Goal: Information Seeking & Learning: Check status

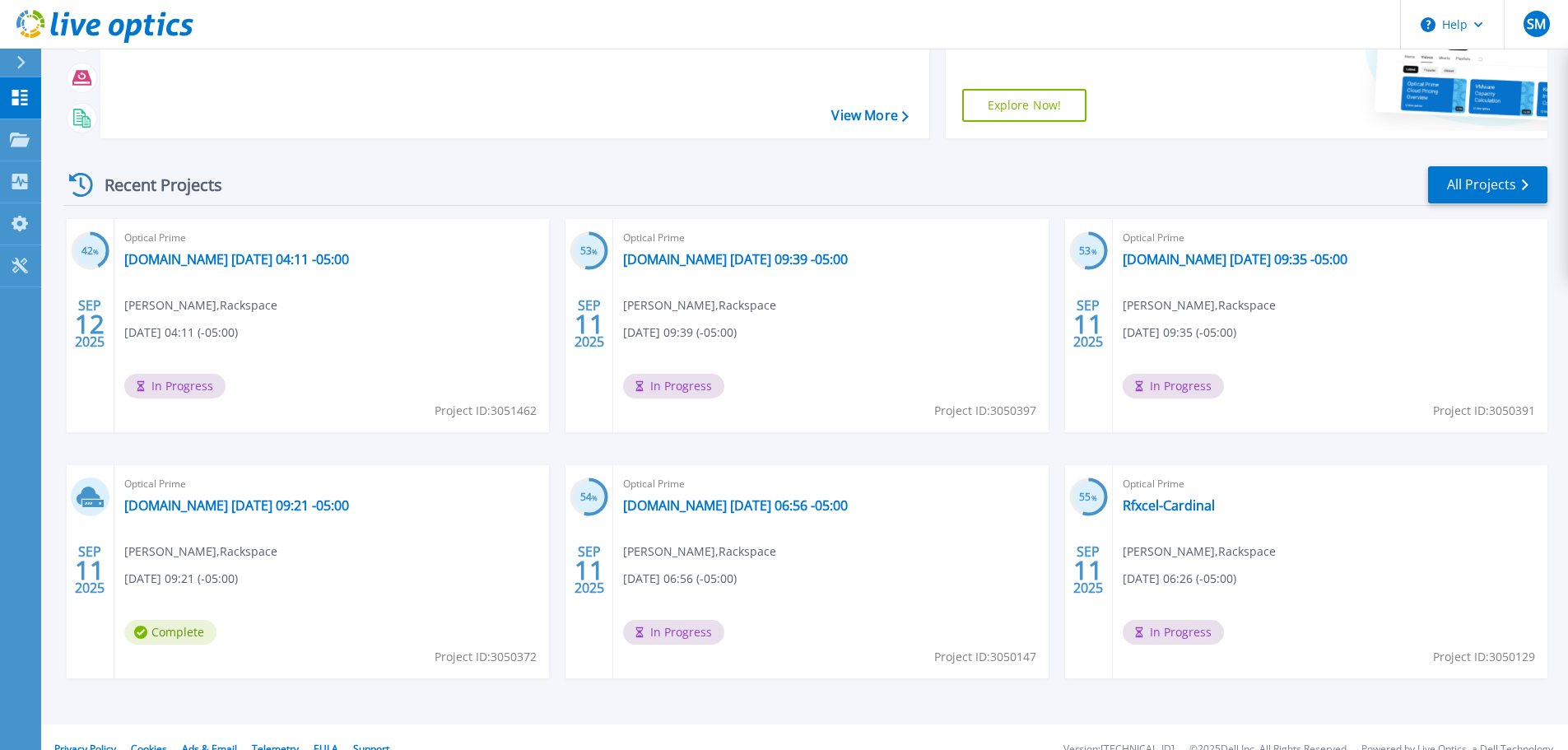
scroll to position [231, 0]
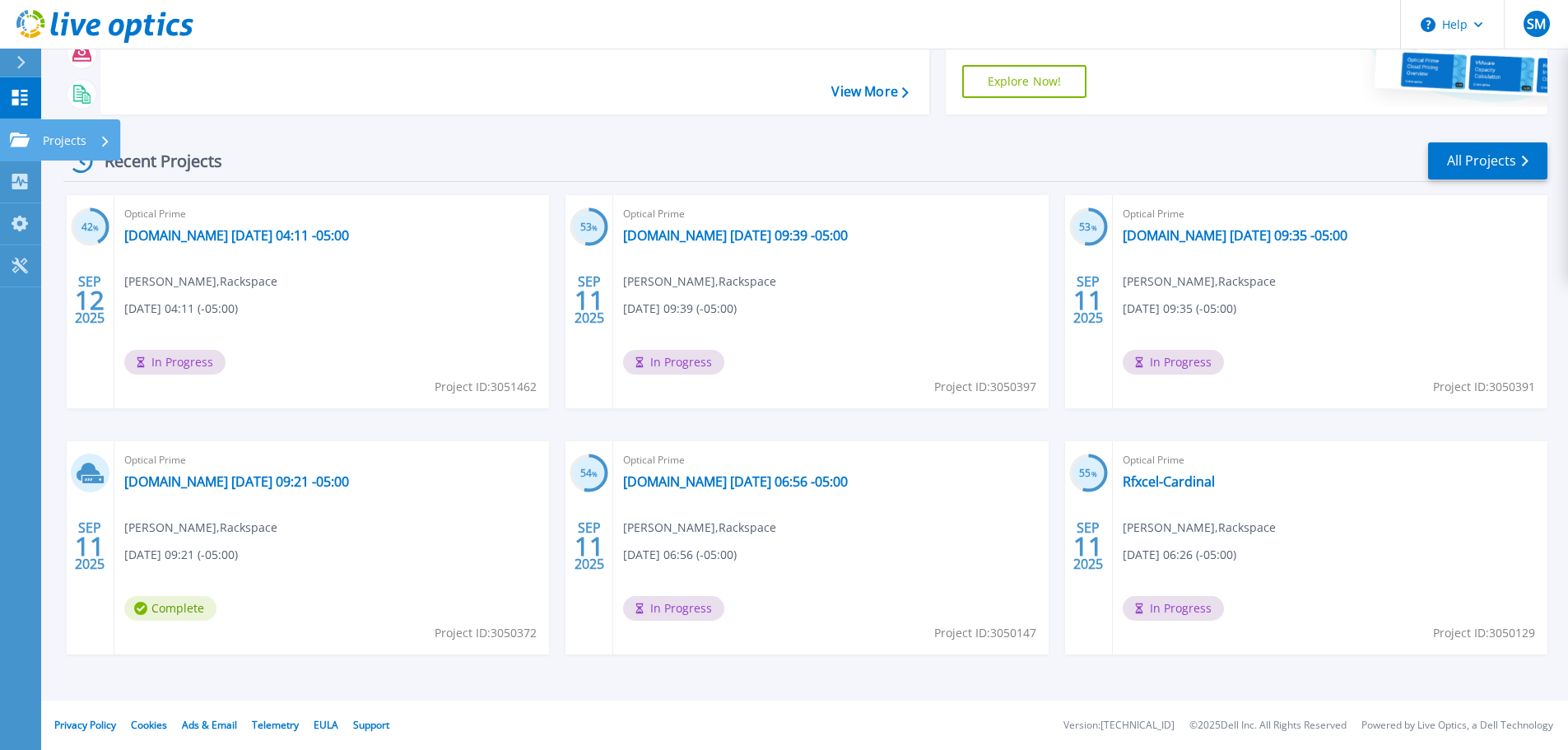
click at [21, 131] on link "Projects Projects" at bounding box center [21, 140] width 41 height 42
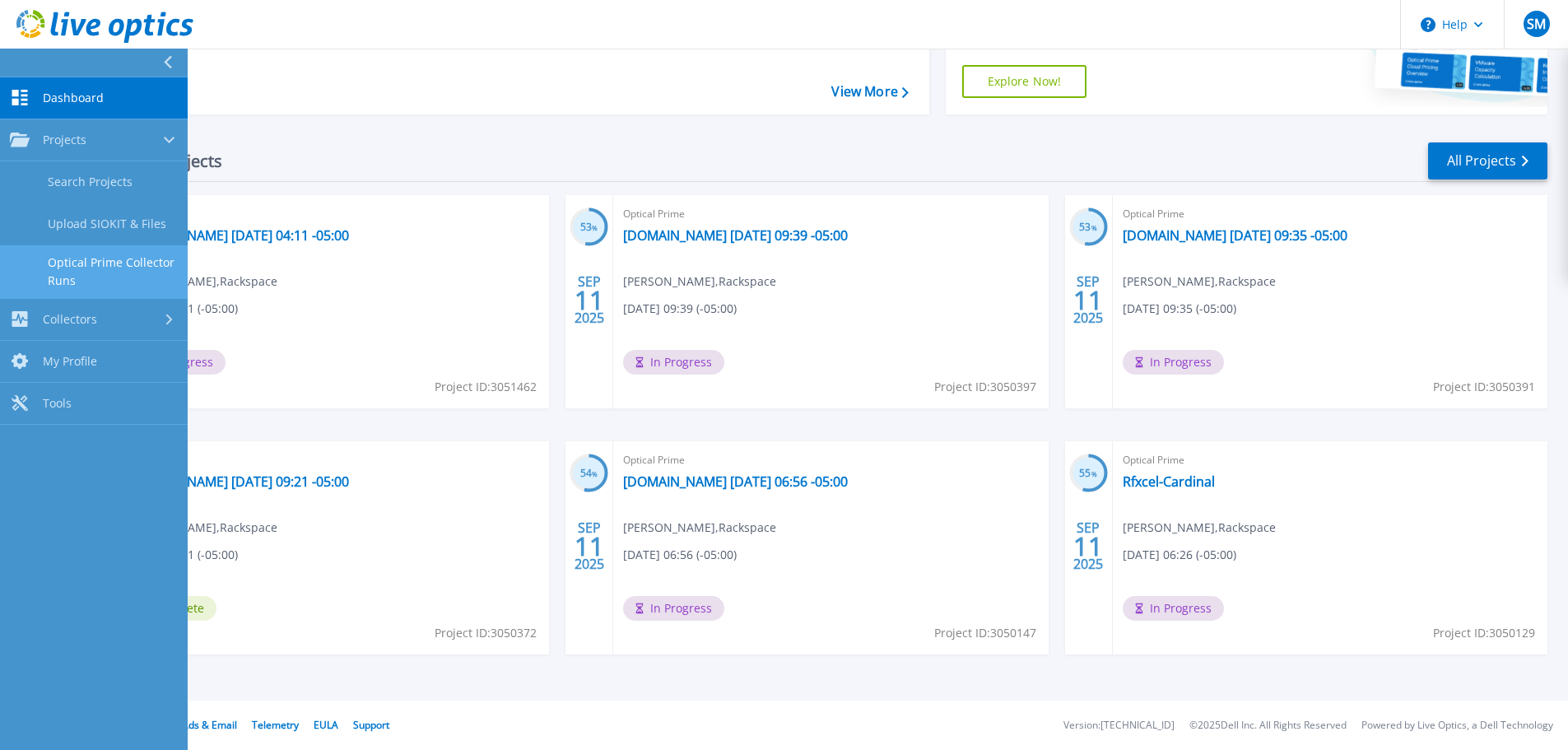
click at [95, 259] on link "Optical Prime Collector Runs" at bounding box center [94, 271] width 187 height 52
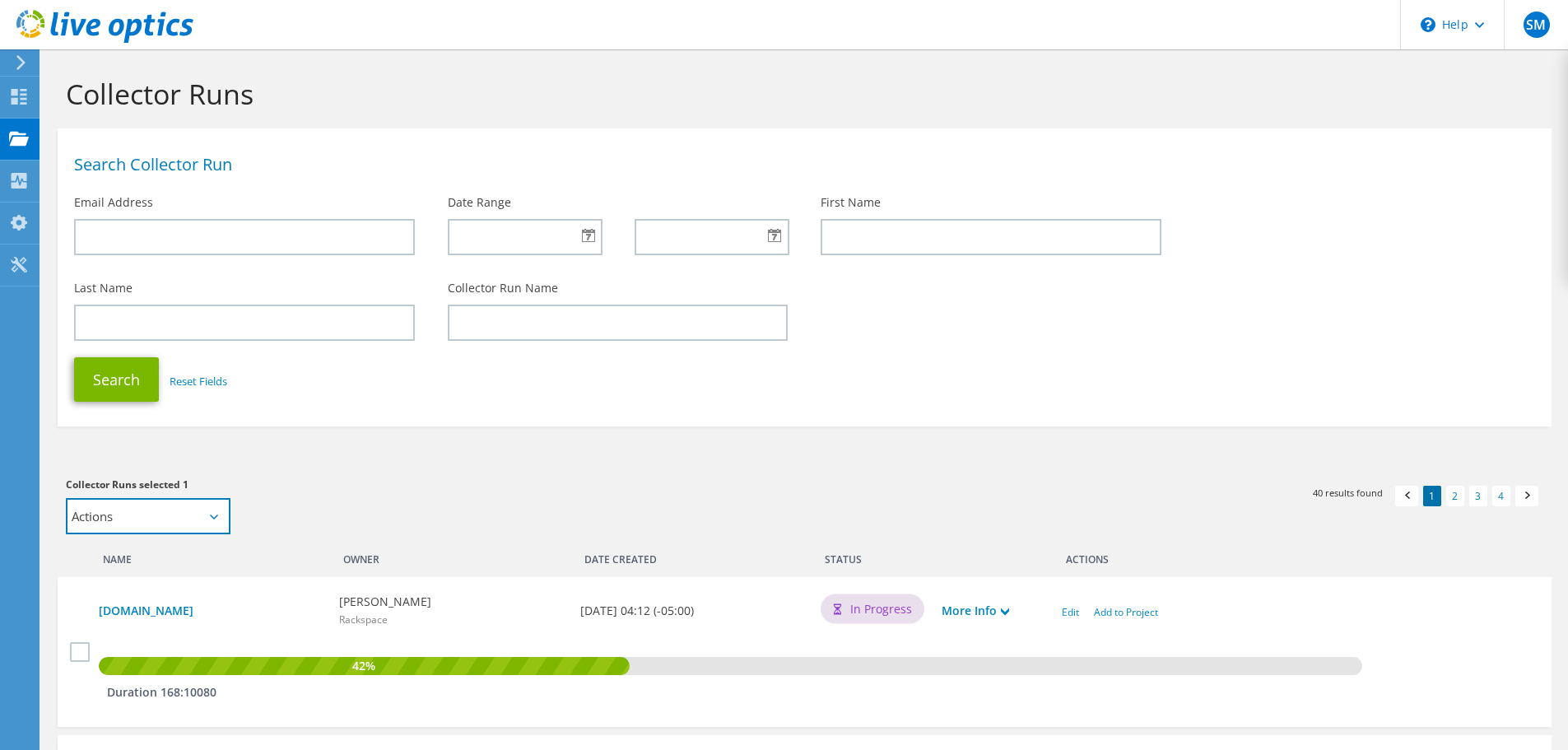
click at [210, 519] on div "Actions Add to new project Add to existing project" at bounding box center [149, 516] width 165 height 36
click at [374, 472] on div "Collector Runs selected 1 Actions Add to new project Add to existing project Ap…" at bounding box center [426, 505] width 755 height 75
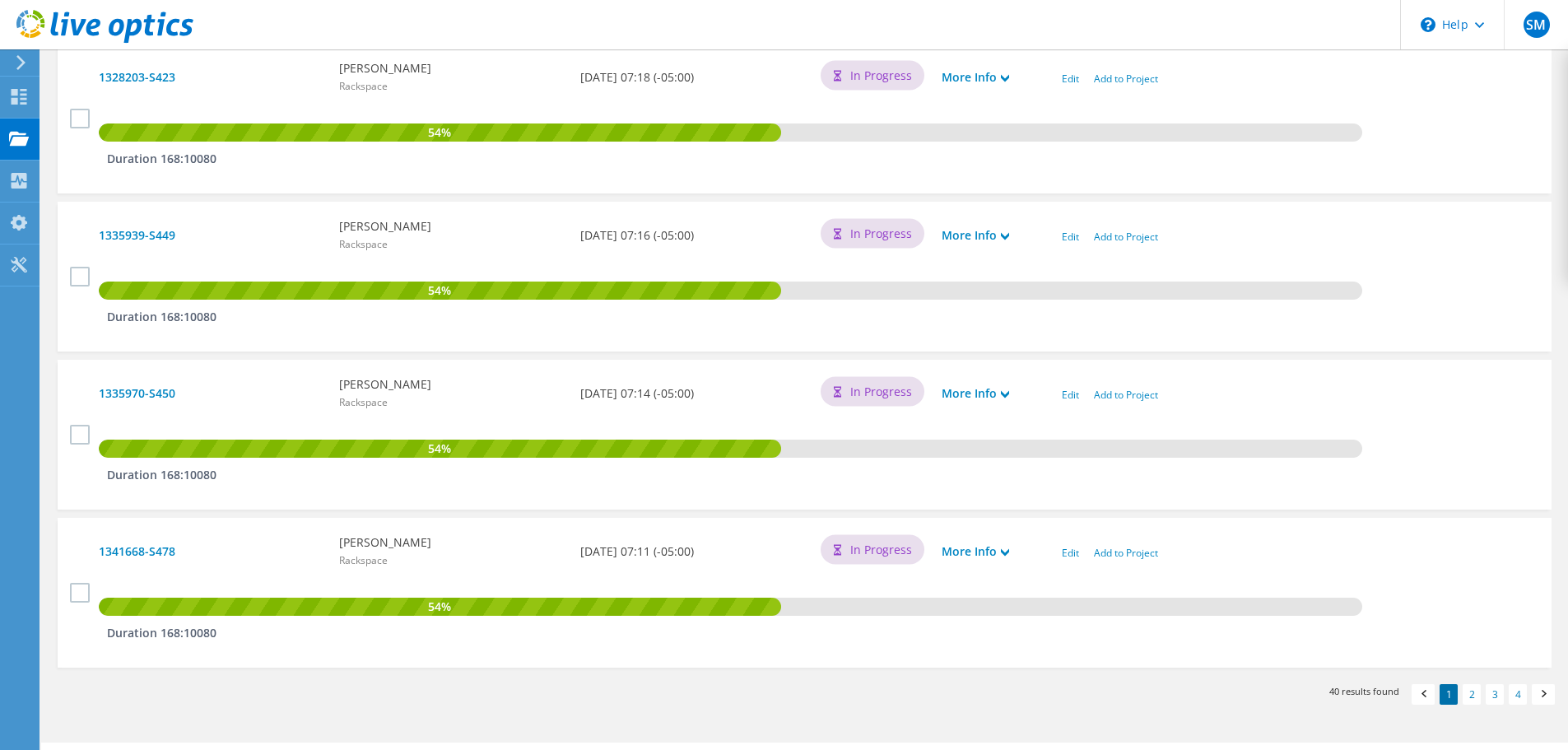
scroll to position [1357, 0]
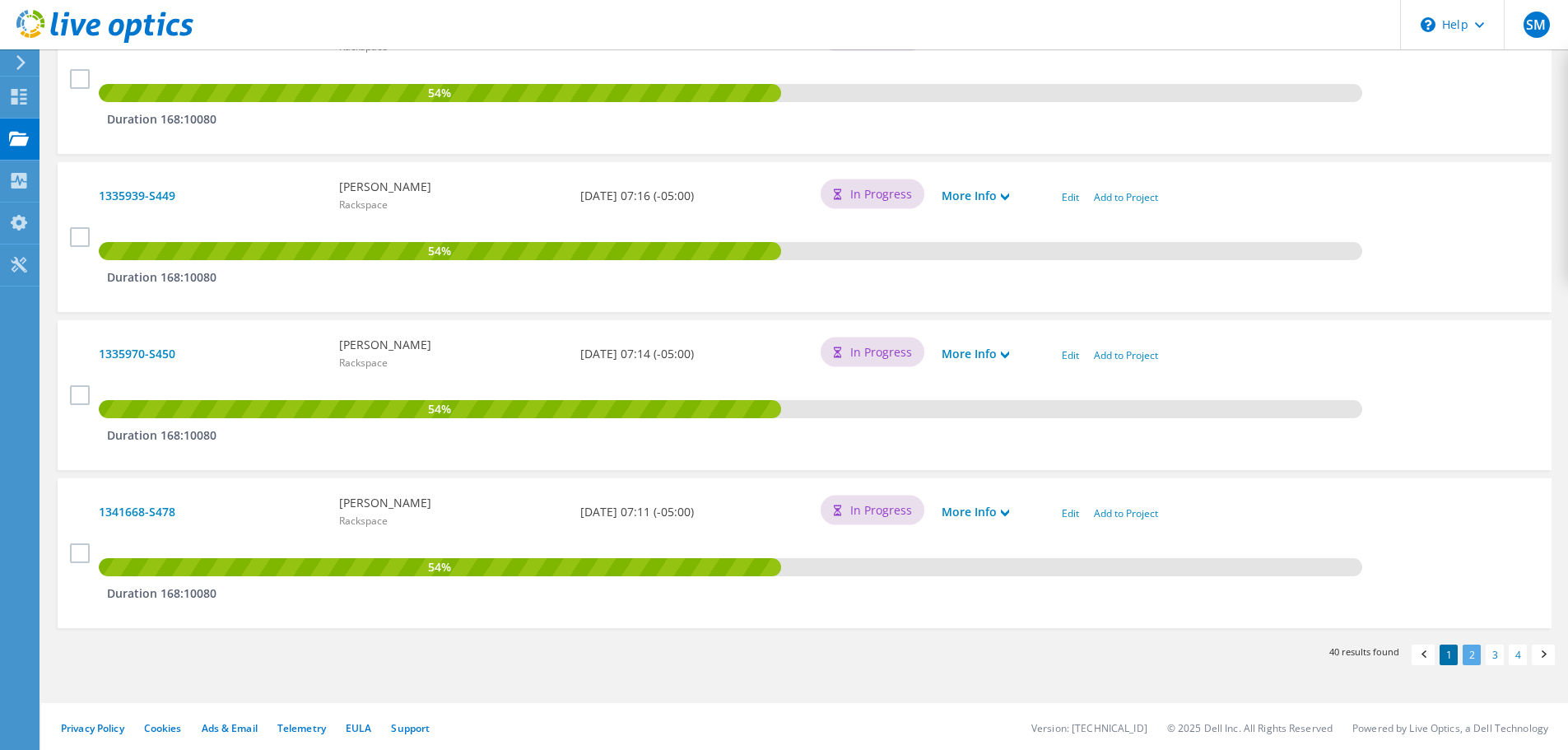
click at [1468, 651] on link "2" at bounding box center [1472, 655] width 18 height 21
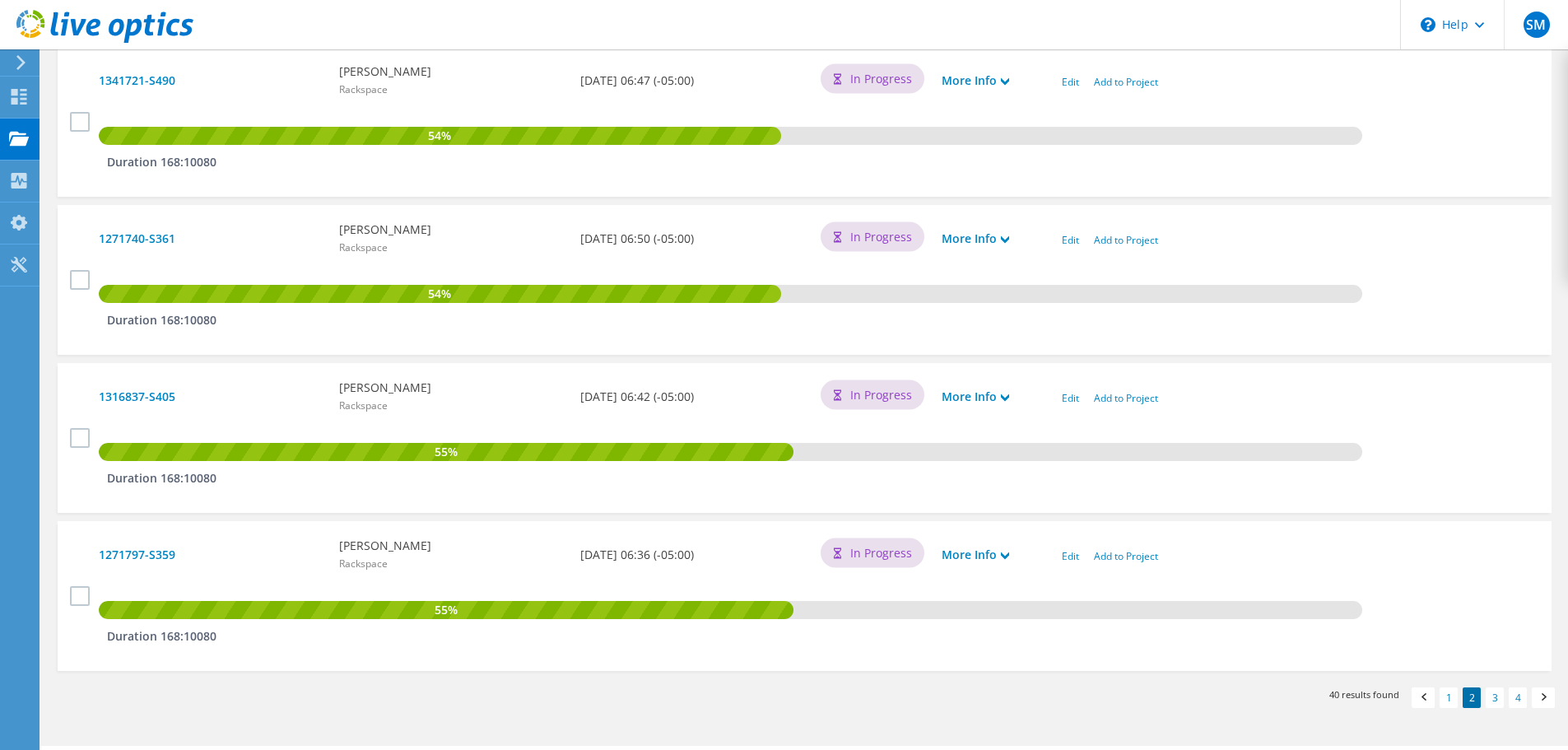
scroll to position [1483, 0]
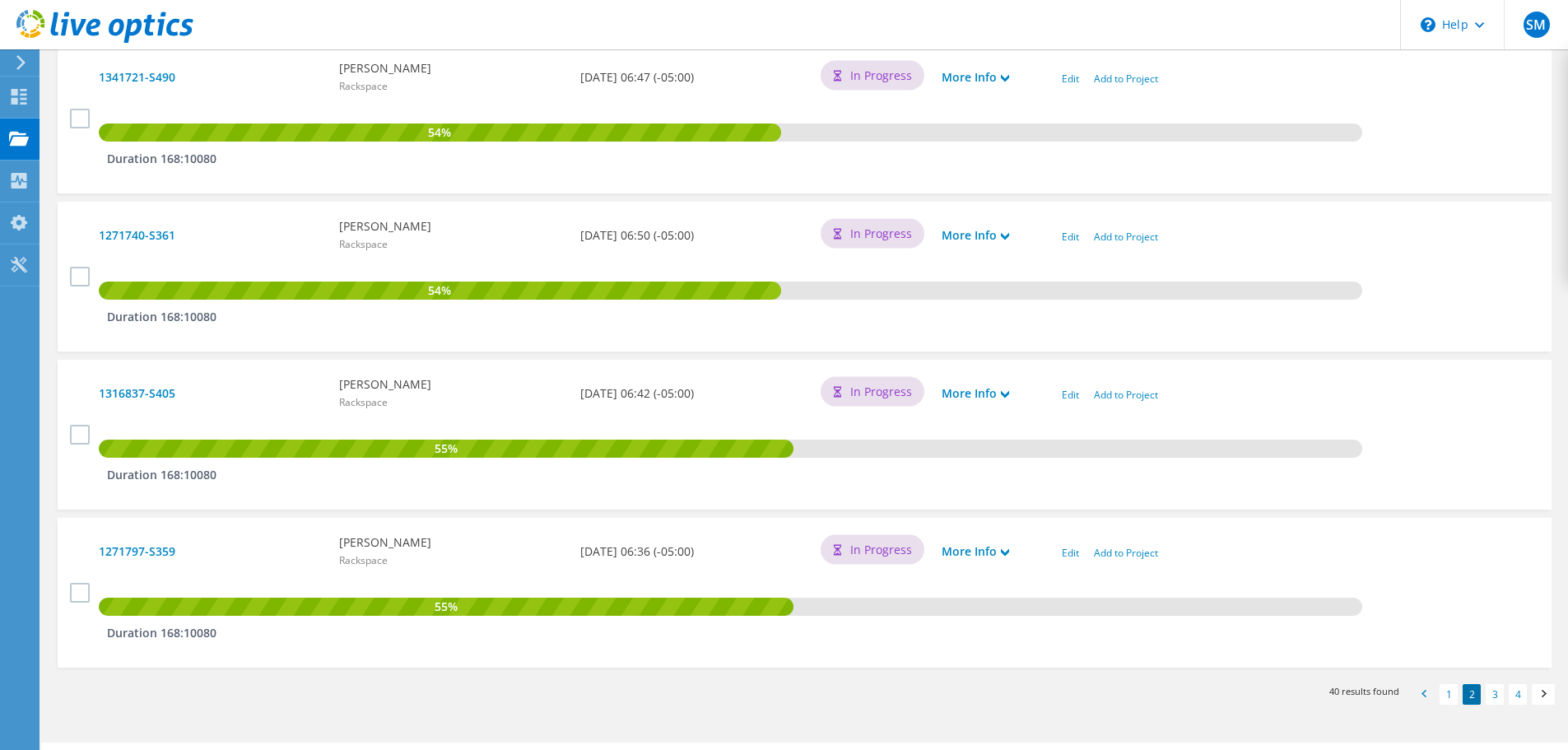
click at [1423, 695] on span at bounding box center [1423, 697] width 16 height 17
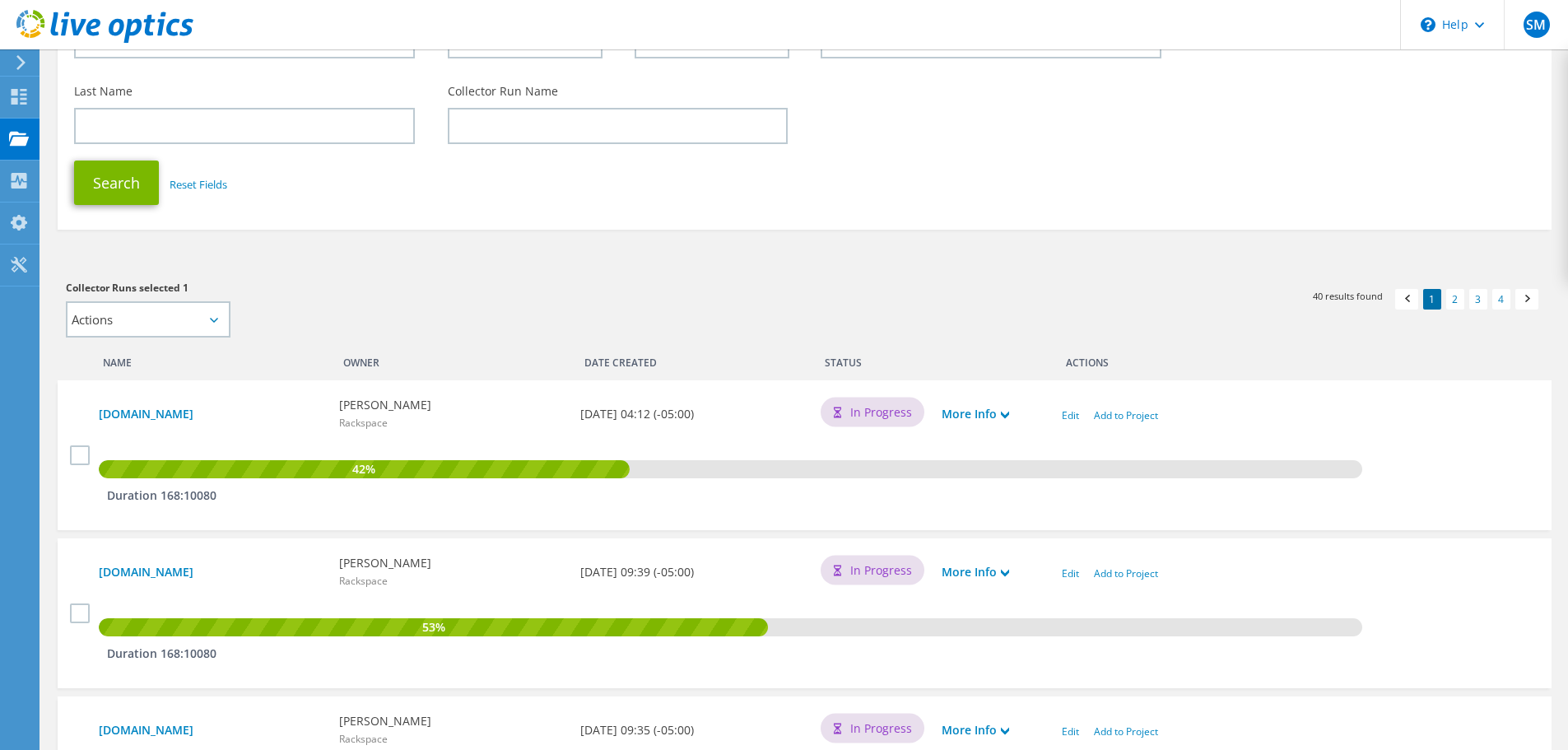
scroll to position [125, 0]
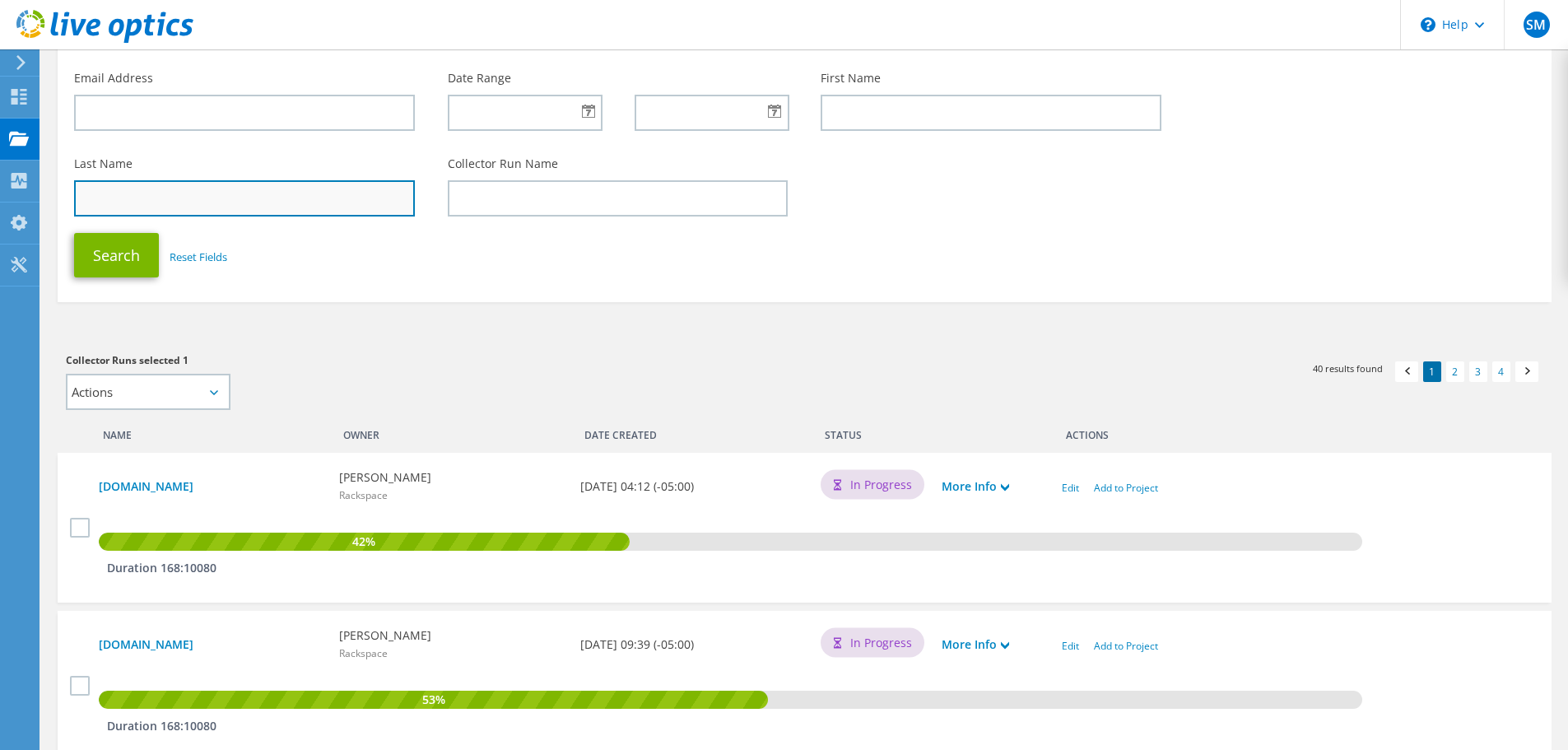
click at [217, 194] on input "text" at bounding box center [244, 199] width 340 height 36
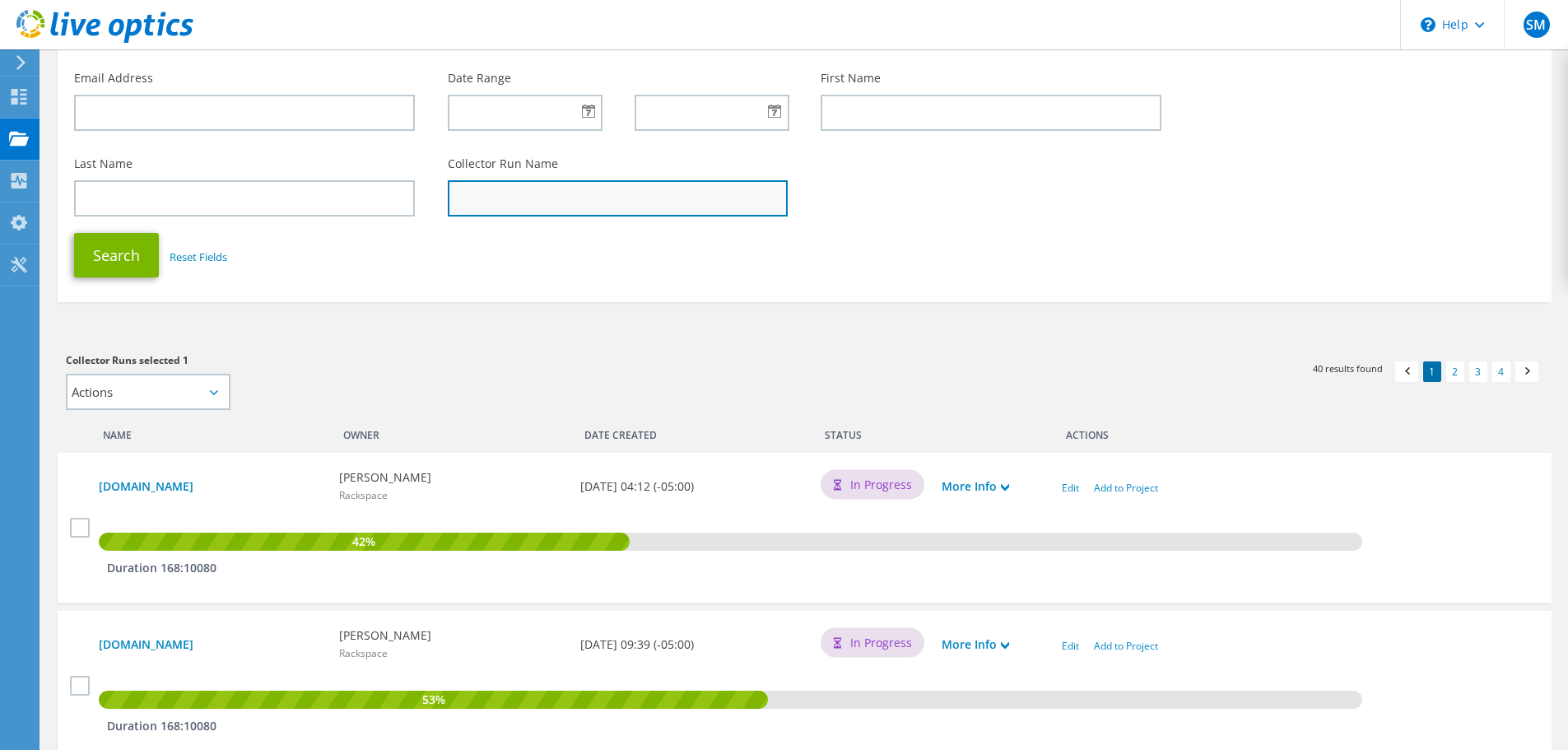
click at [505, 187] on input "text" at bounding box center [618, 199] width 340 height 36
paste input "1270048-S352"
type input "1270048-S352"
click at [74, 233] on button "Search" at bounding box center [116, 255] width 85 height 45
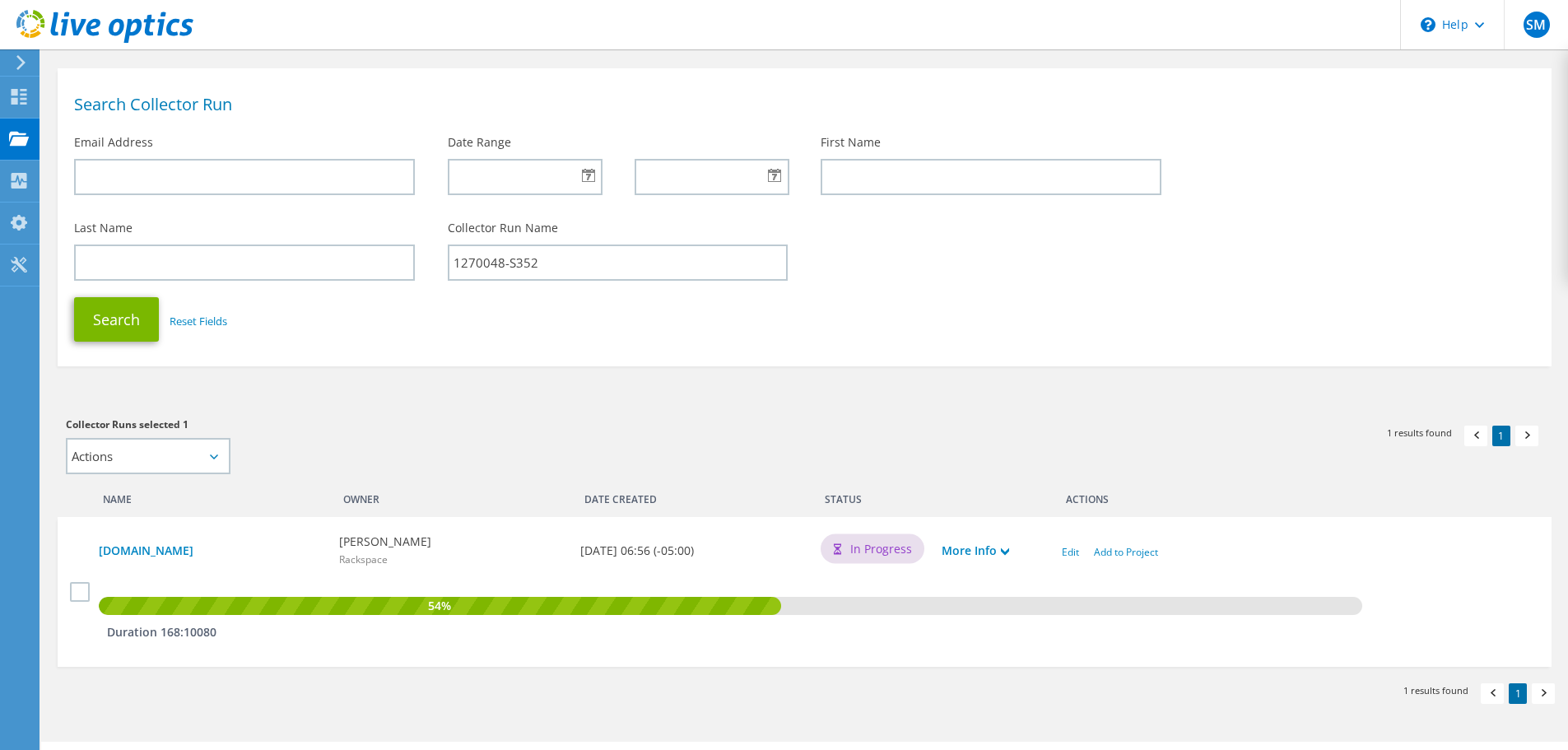
scroll to position [83, 0]
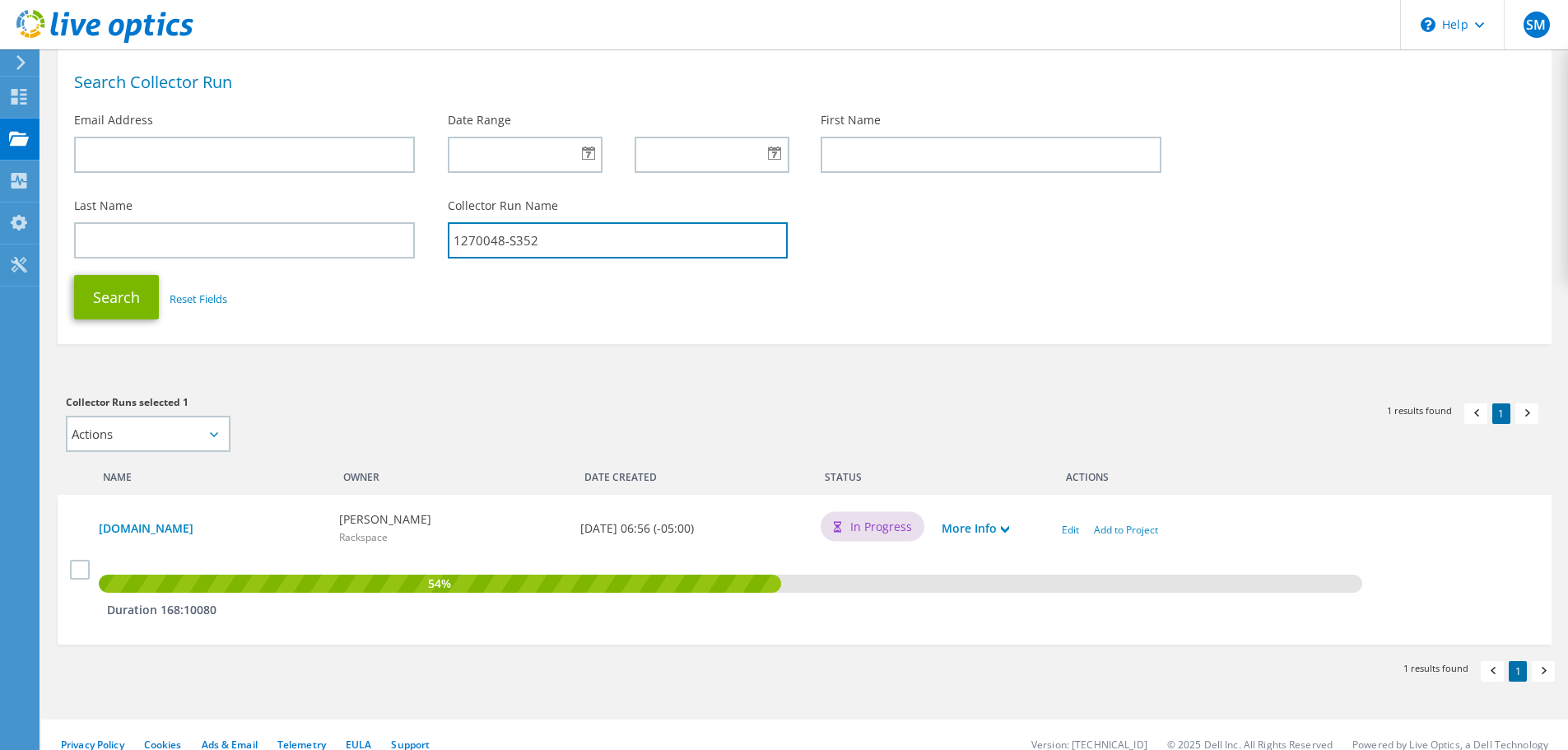
drag, startPoint x: 554, startPoint y: 243, endPoint x: 420, endPoint y: 245, distance: 134.0
click at [420, 245] on div "Last Name Collector Run Name 1270048-S352" at bounding box center [805, 228] width 1494 height 77
type input "\"
click at [602, 246] on input "text" at bounding box center [618, 241] width 340 height 36
paste input "1262533-S334"
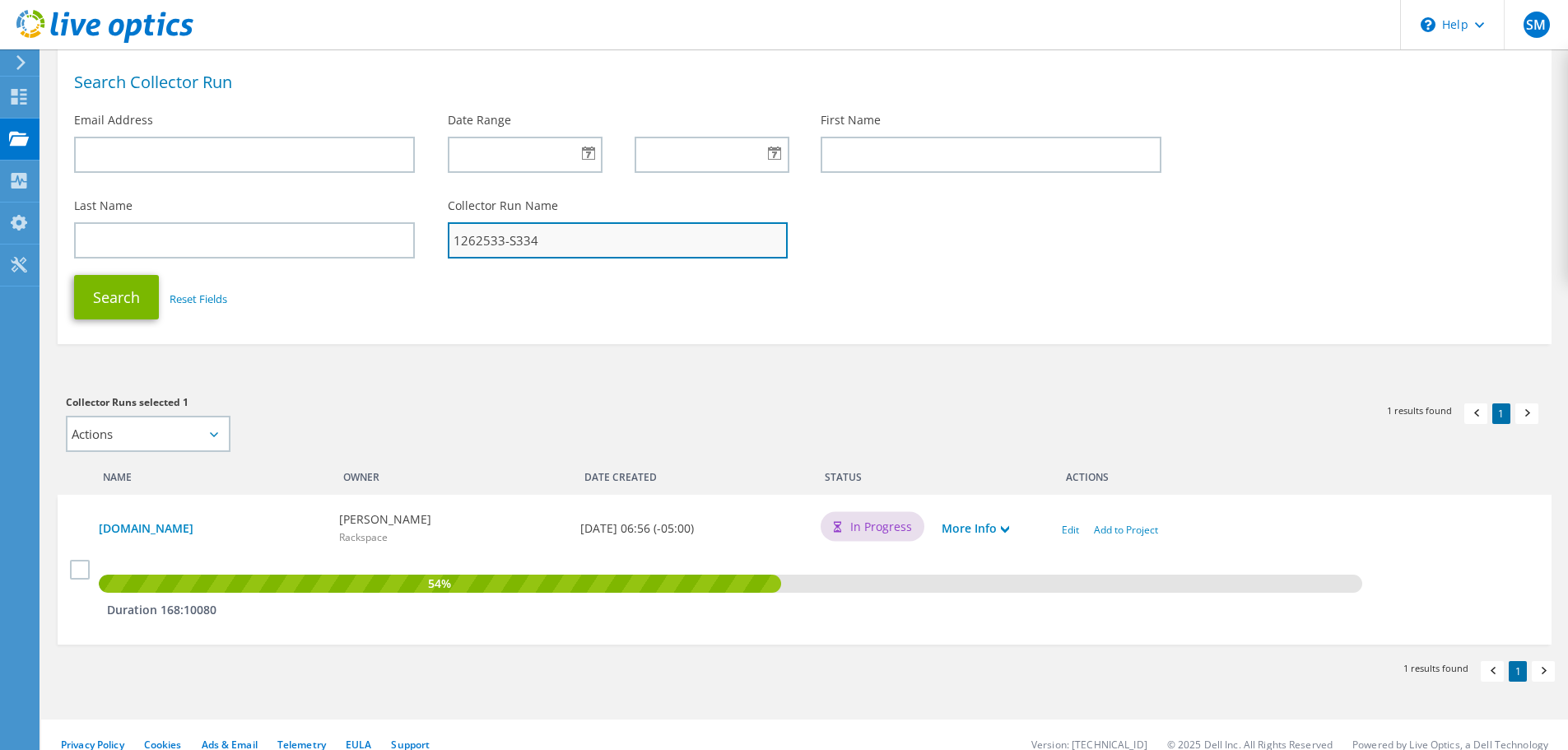
type input "1262533-S334"
click at [74, 275] on button "Search" at bounding box center [116, 298] width 85 height 45
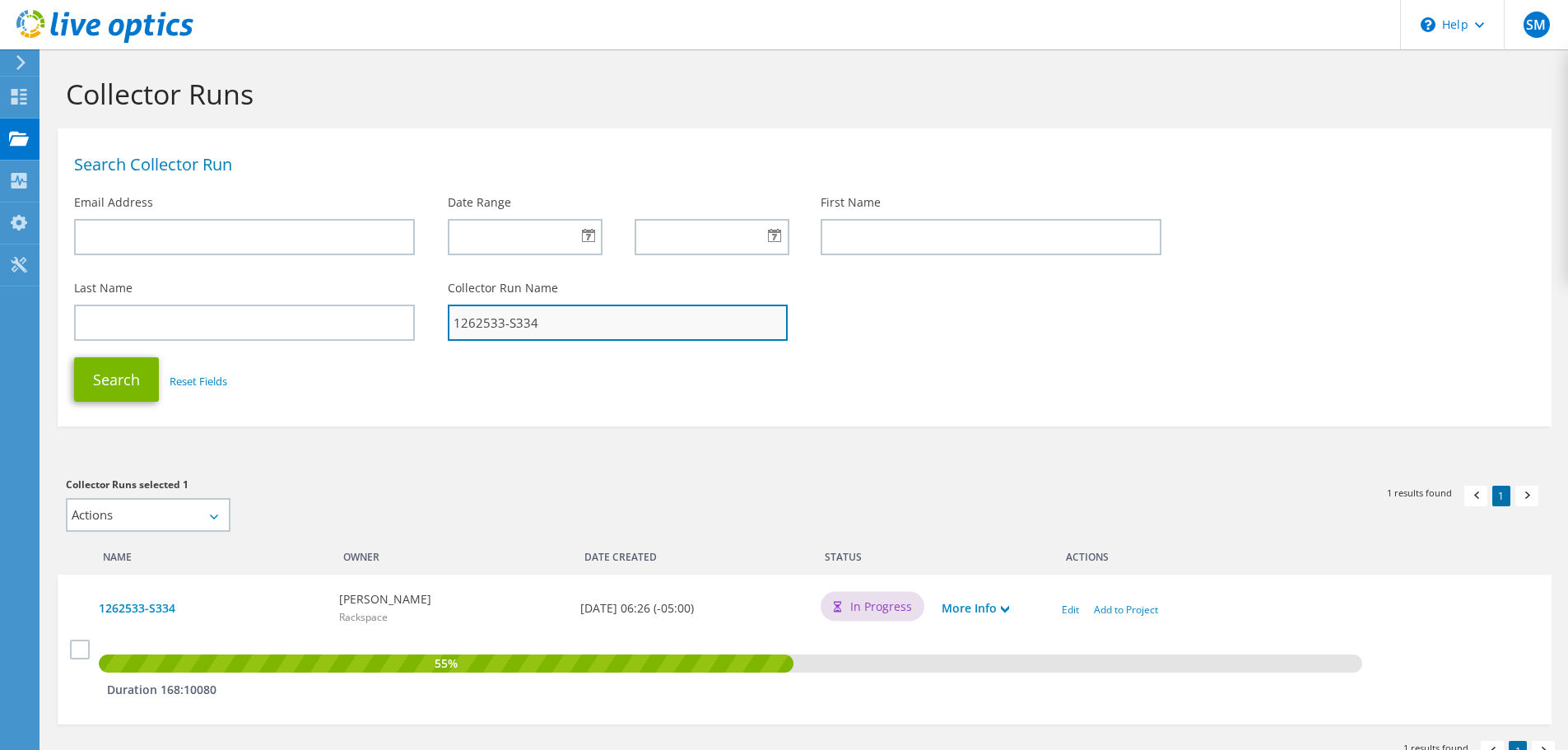
click at [599, 323] on input "1262533-S334" at bounding box center [618, 323] width 340 height 36
paste input "1270048-S352"
type input "1270048-S352"
click at [74, 358] on button "Search" at bounding box center [116, 380] width 85 height 45
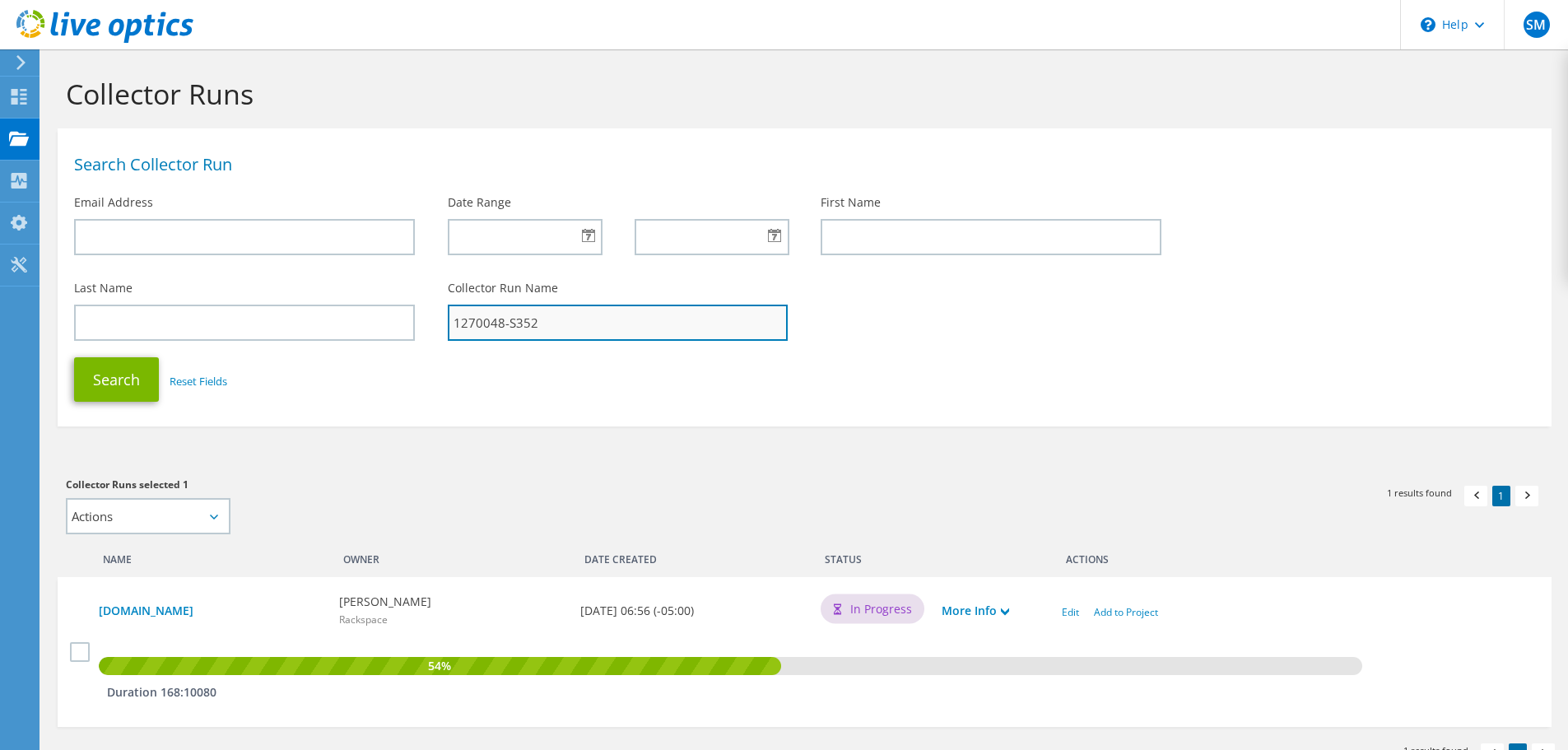
click at [543, 326] on input "1270048-S352" at bounding box center [618, 323] width 340 height 36
paste input "1270023-S353"
type input "1270023-S353"
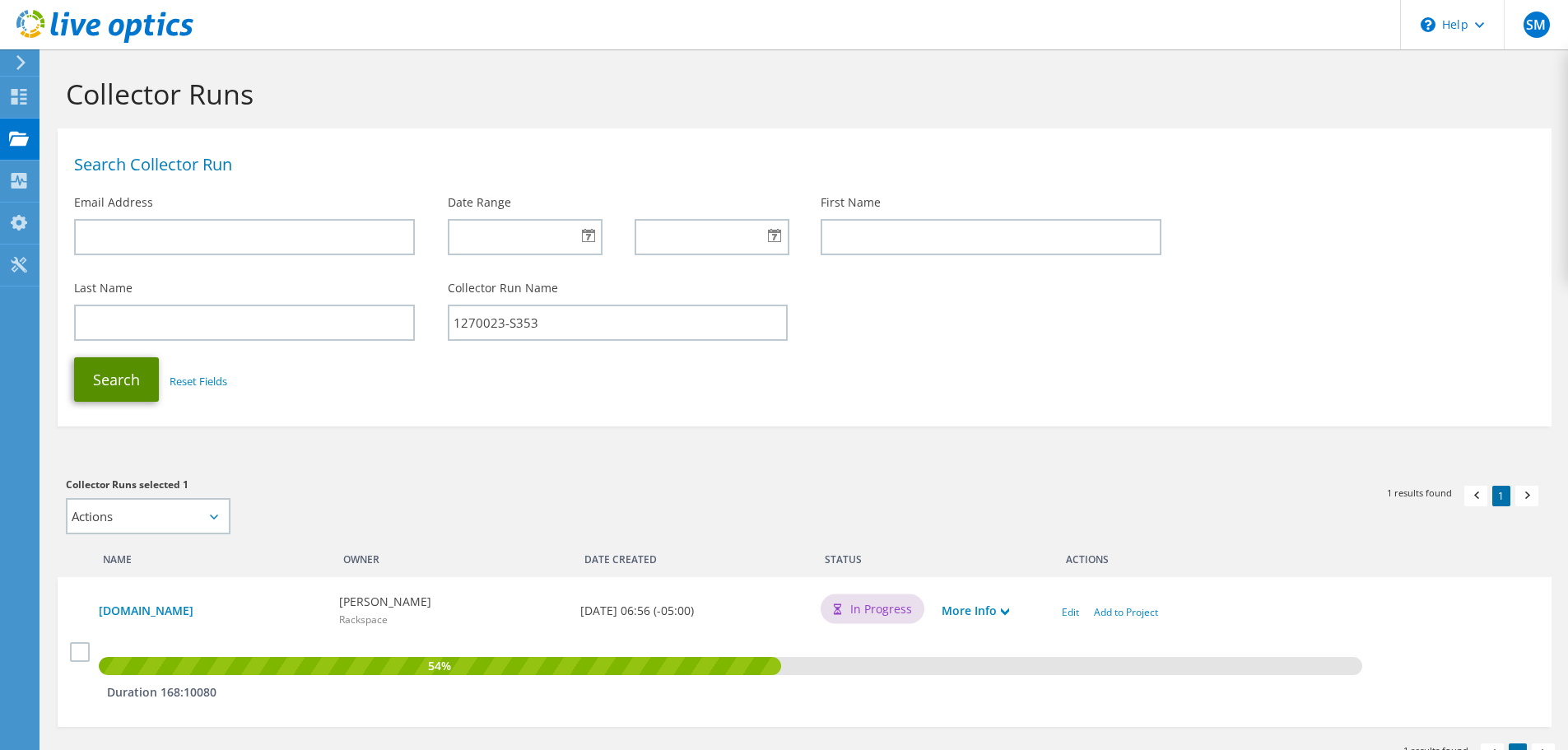
click at [127, 370] on button "Search" at bounding box center [116, 380] width 85 height 45
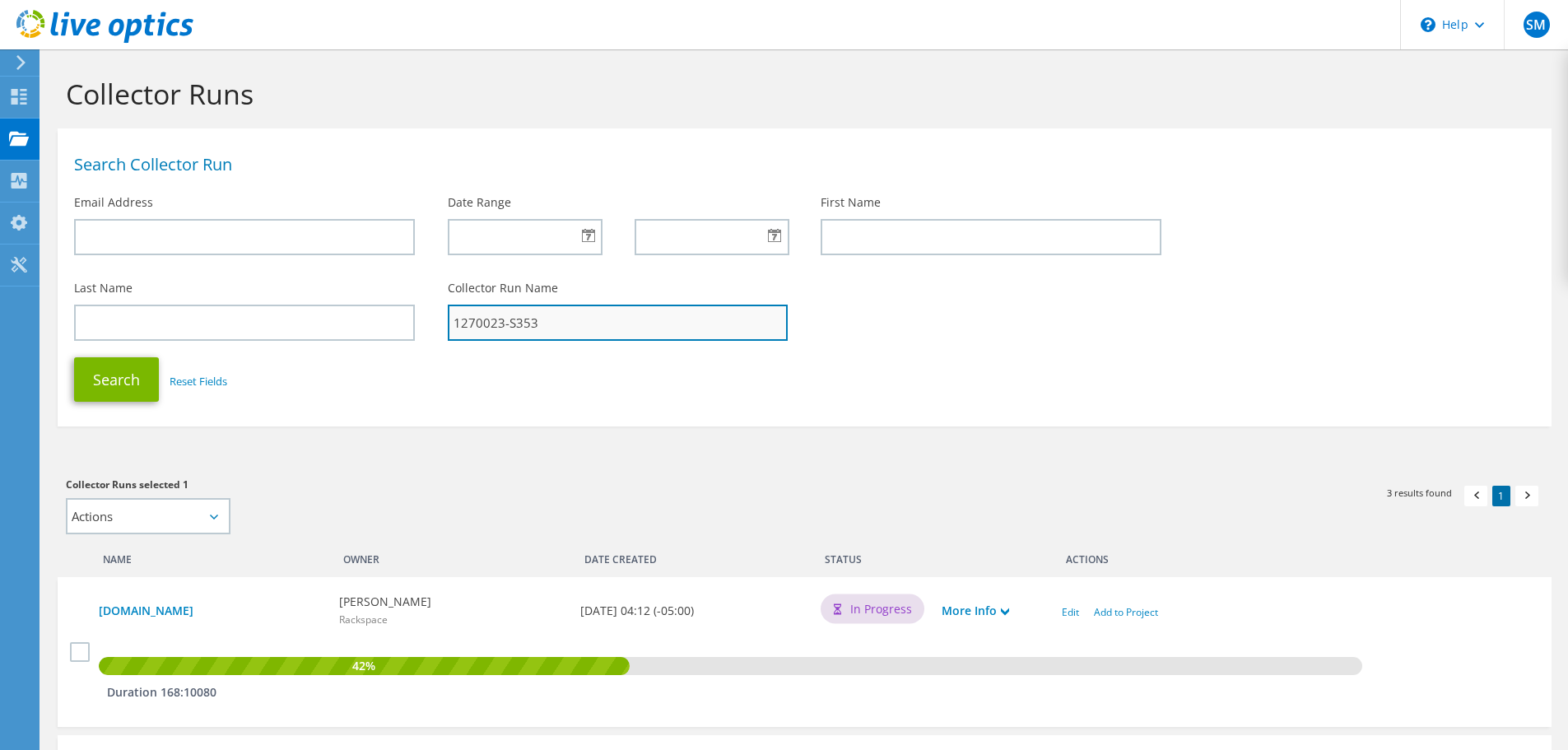
drag, startPoint x: 572, startPoint y: 328, endPoint x: 557, endPoint y: 329, distance: 15.0
click at [572, 328] on input "1270023-S353" at bounding box center [618, 323] width 340 height 36
paste input "1271741-S356"
type input "1271741-S356"
click at [74, 358] on button "Search" at bounding box center [116, 380] width 85 height 45
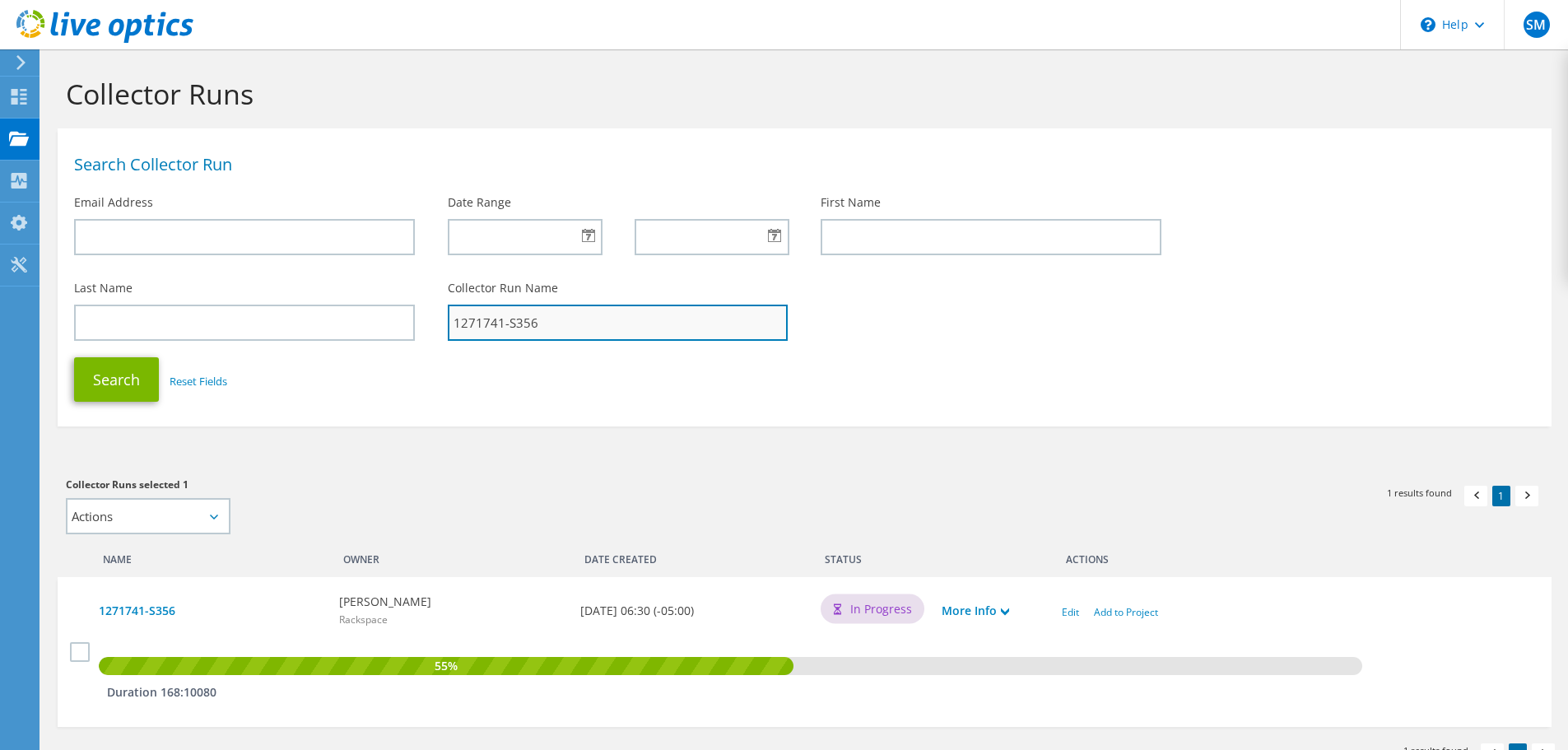
drag, startPoint x: 594, startPoint y: 317, endPoint x: 585, endPoint y: 314, distance: 9.5
click at [591, 316] on input "1271741-S356" at bounding box center [618, 323] width 340 height 36
paste input "1271794-S358"
type input "1271794-S358"
click at [74, 358] on button "Search" at bounding box center [116, 380] width 85 height 45
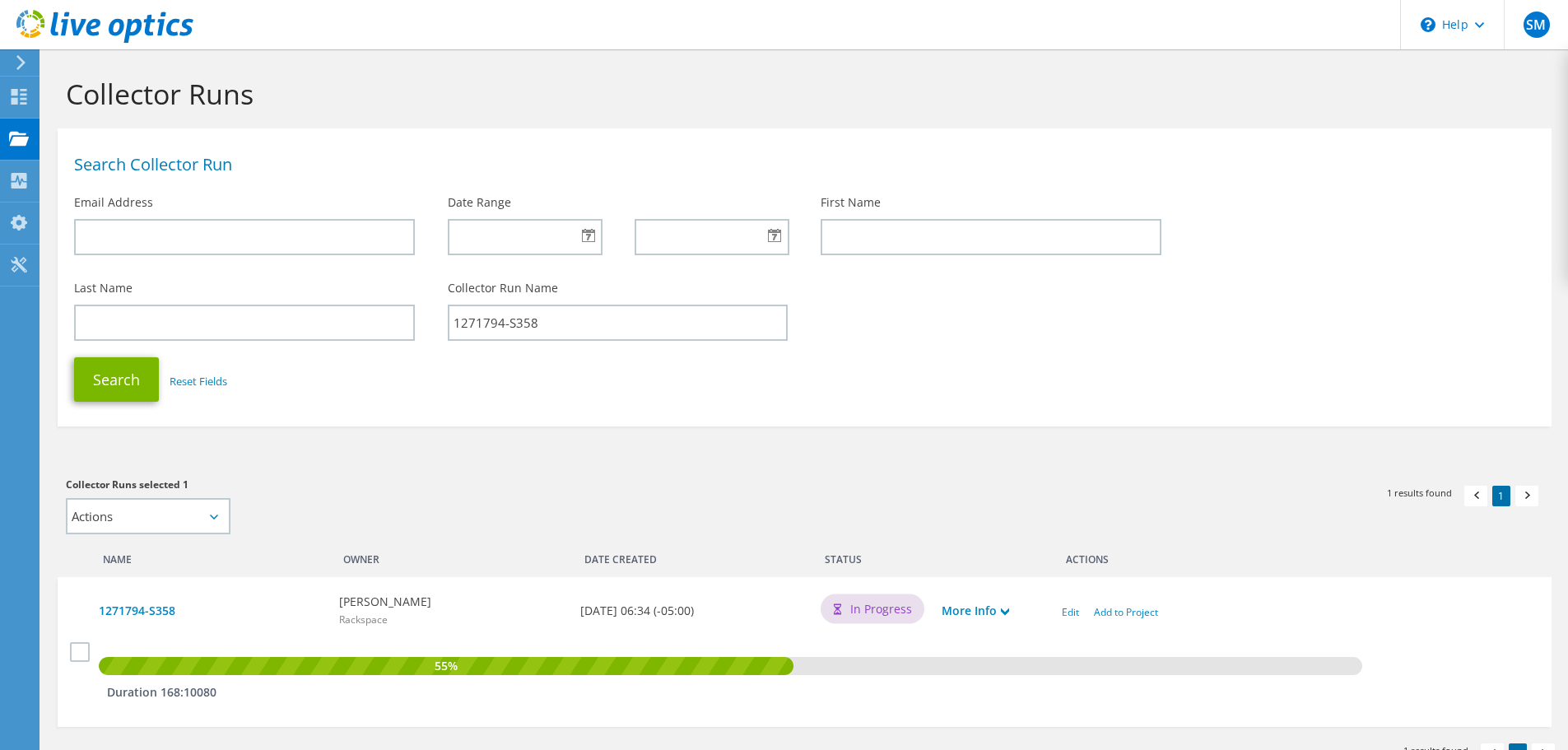
click at [590, 296] on div "Collector Run Name 1271794-S358" at bounding box center [618, 310] width 374 height 77
click at [576, 322] on input "1271794-S358" at bounding box center [618, 323] width 340 height 36
paste input "1271797-S359"
type input "1271797-S359"
click at [74, 358] on button "Search" at bounding box center [116, 380] width 85 height 45
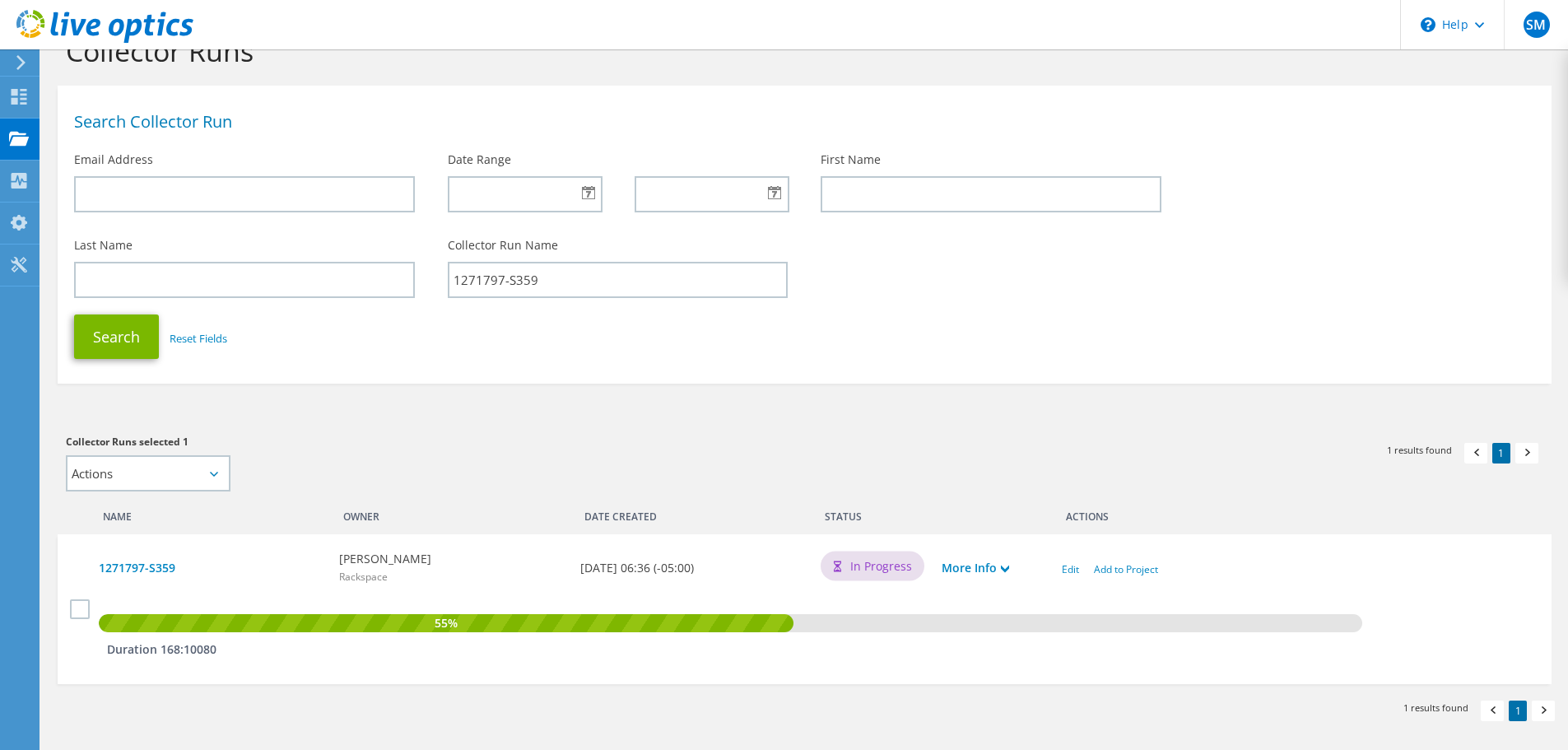
scroll to position [101, 0]
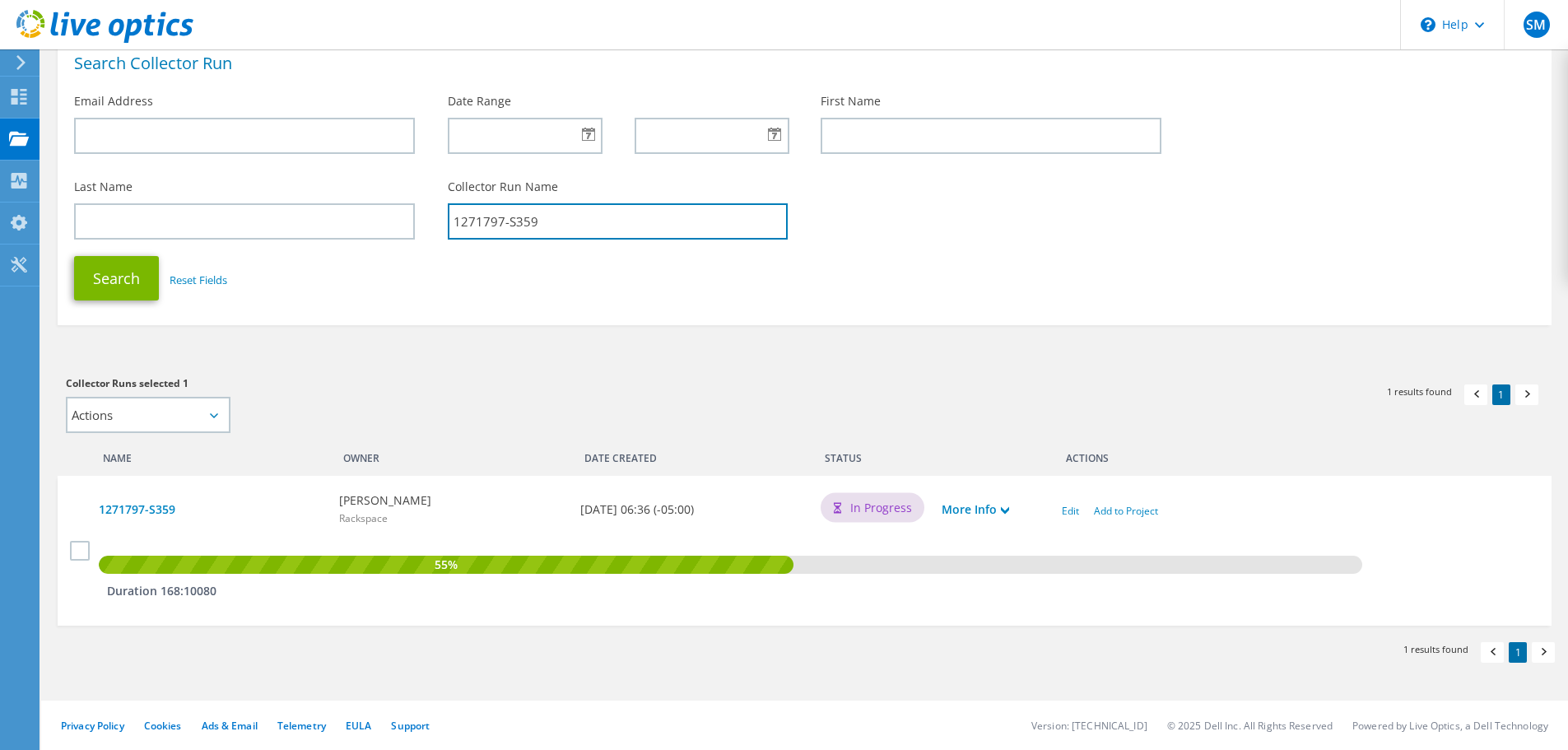
drag, startPoint x: 566, startPoint y: 228, endPoint x: 284, endPoint y: 248, distance: 282.7
click at [284, 248] on section "Search Collector Run Email Address Date Range First Name Last Name Collector Ru…" at bounding box center [805, 176] width 1494 height 298
click at [74, 256] on button "Search" at bounding box center [116, 279] width 85 height 45
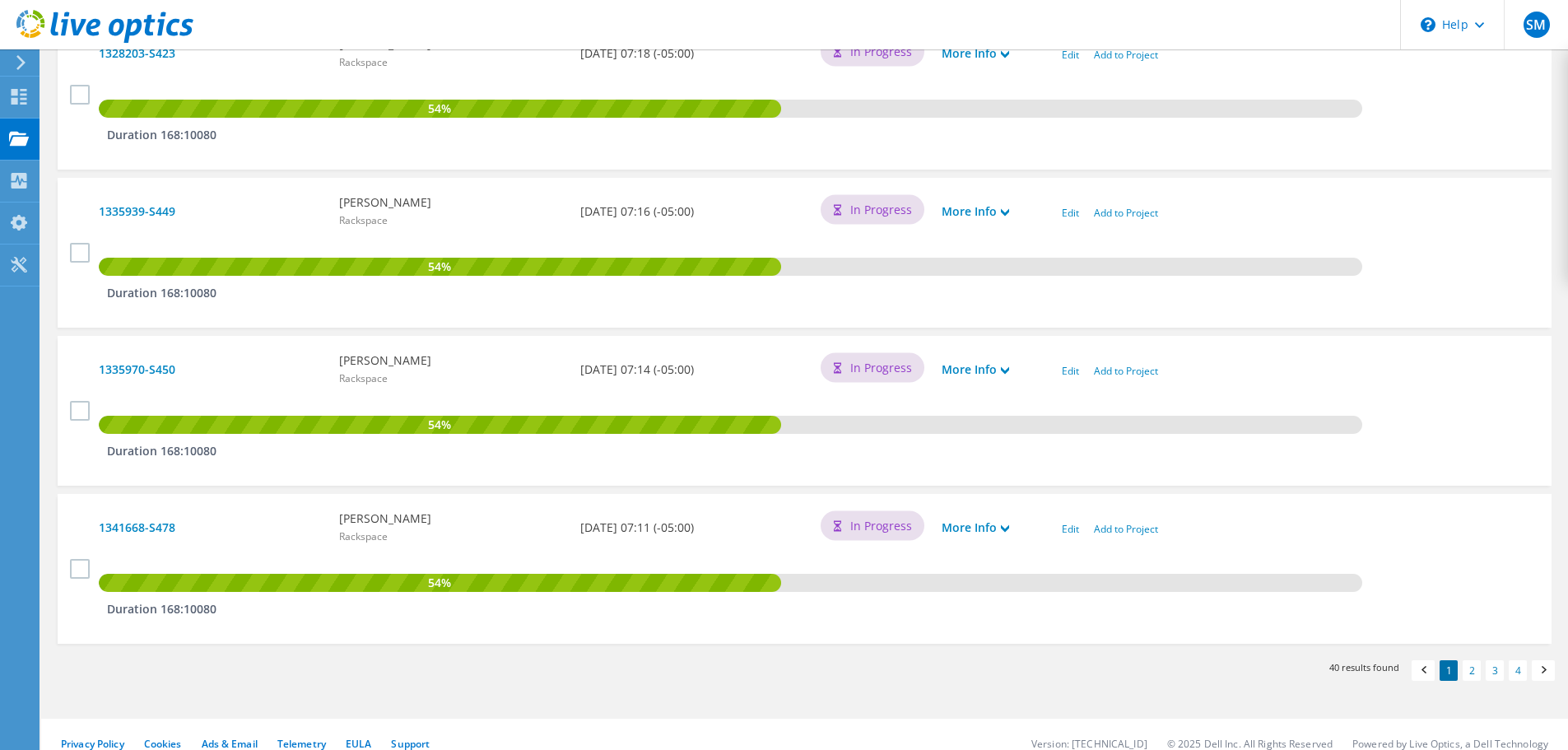
scroll to position [1360, 0]
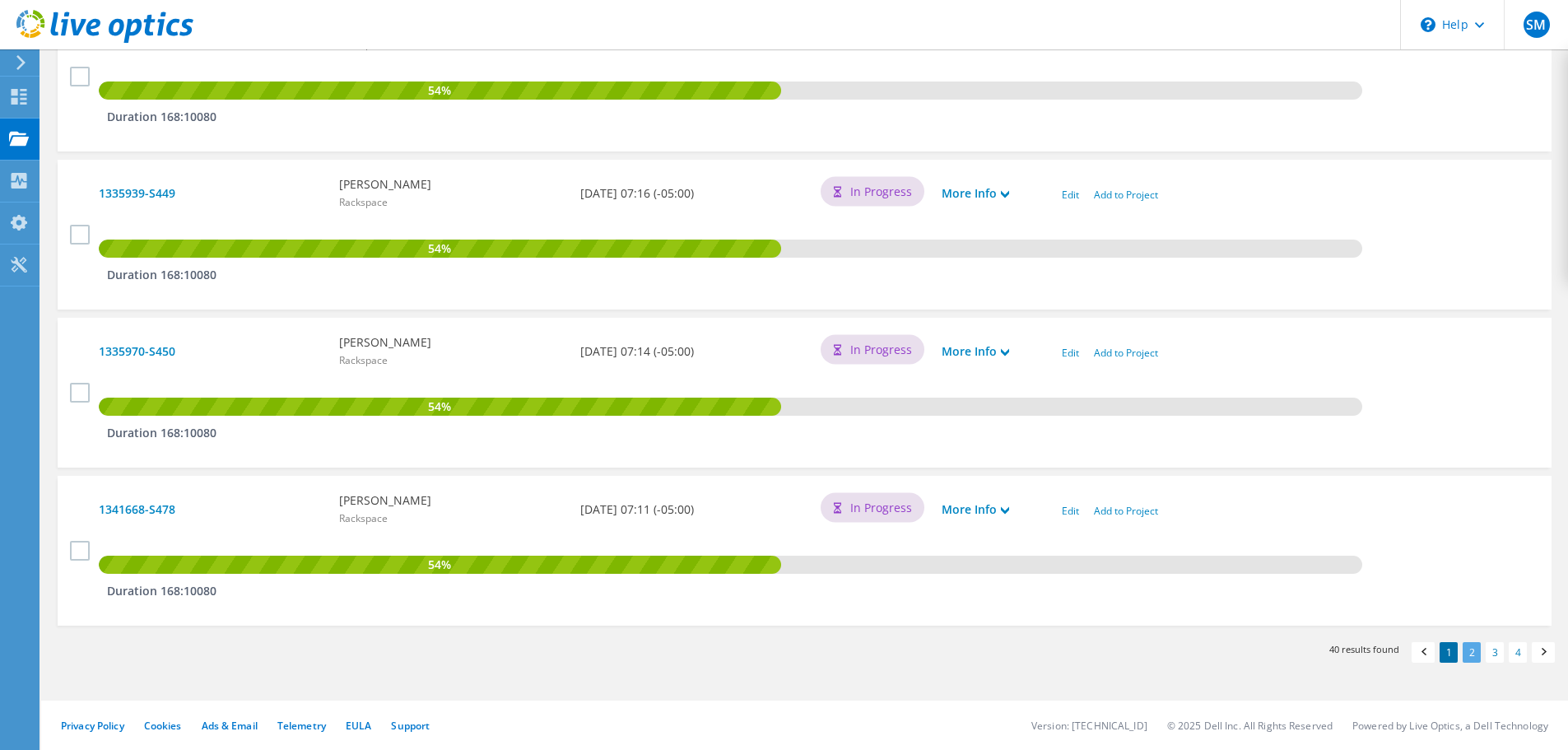
click at [1467, 650] on link "2" at bounding box center [1472, 653] width 18 height 21
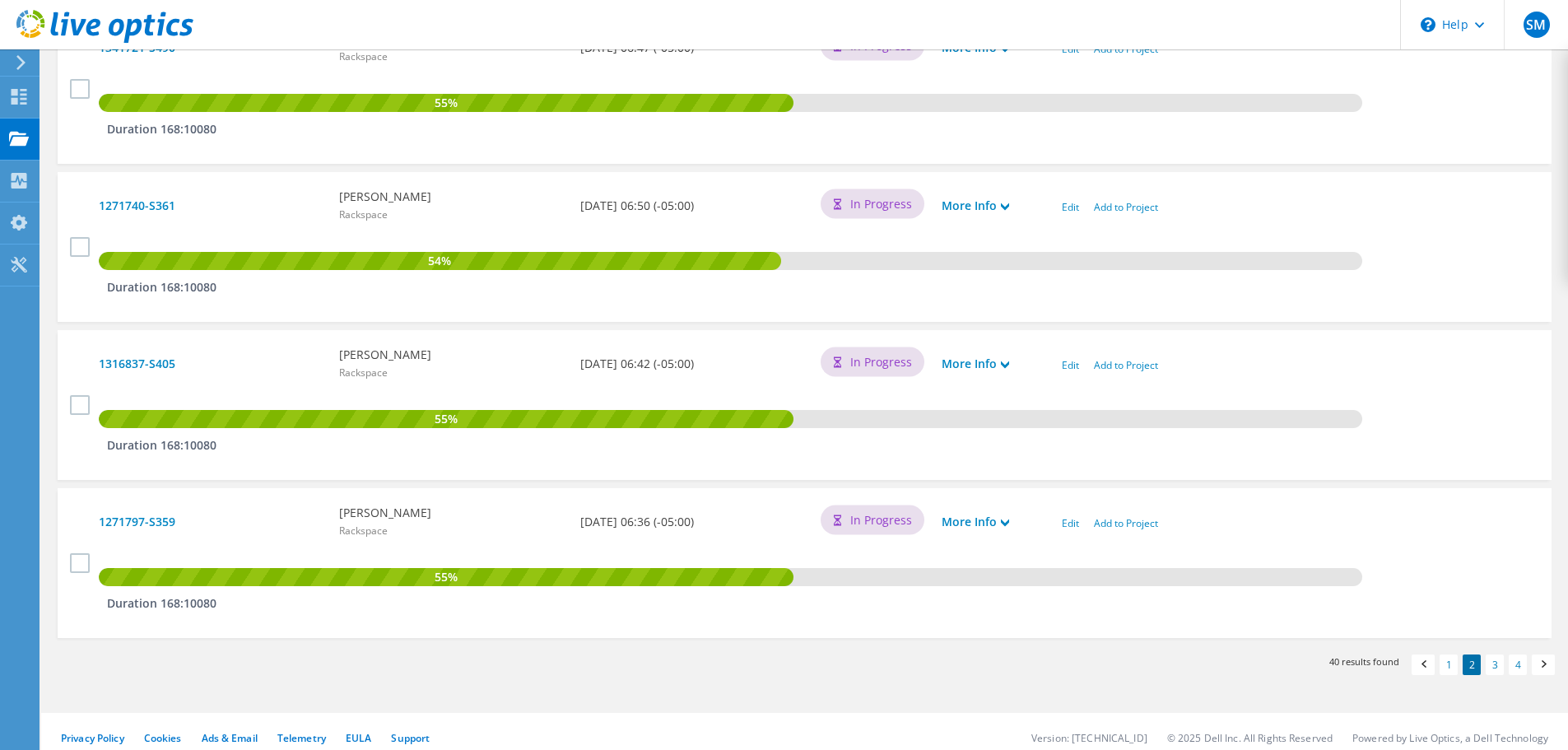
scroll to position [1524, 0]
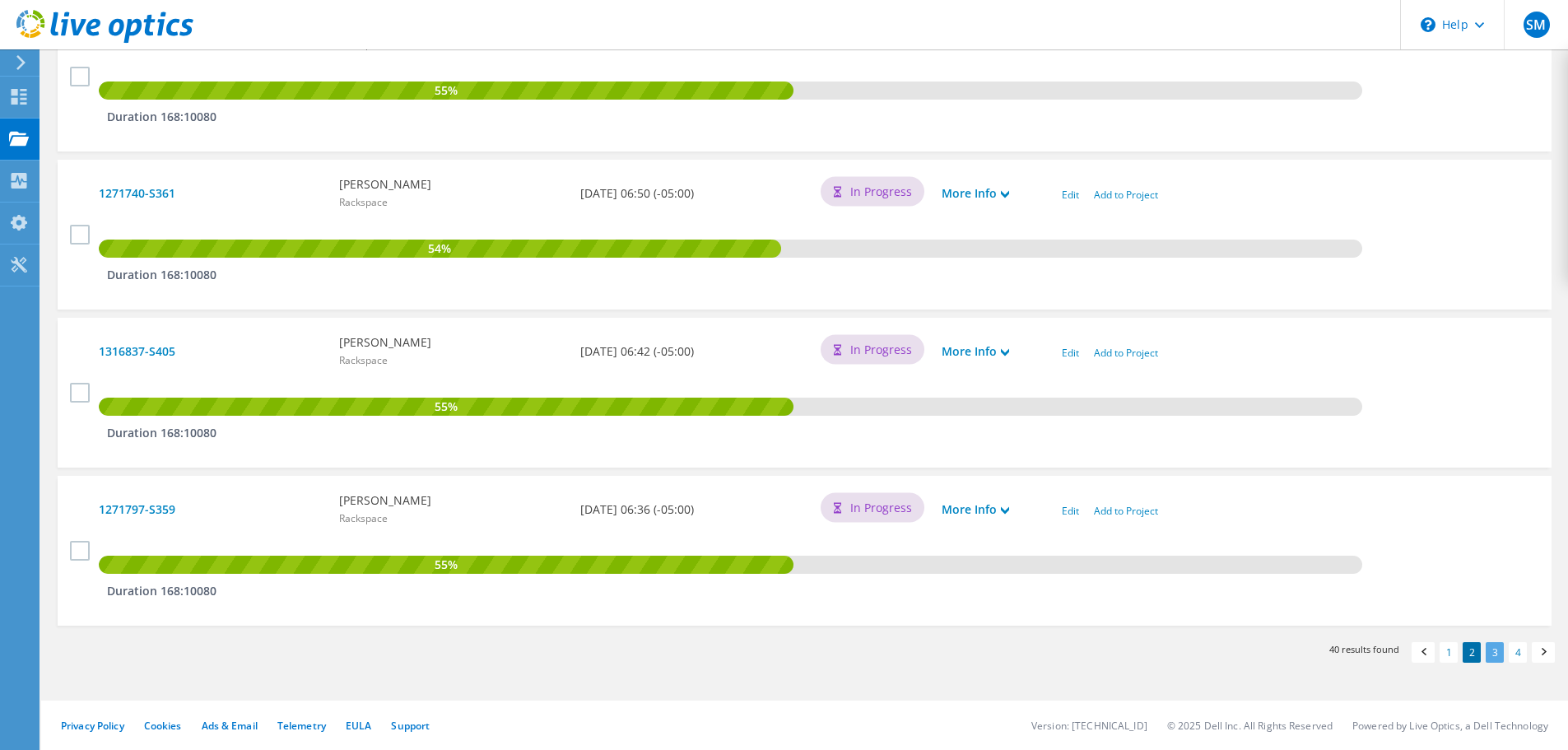
click at [1490, 649] on link "3" at bounding box center [1494, 653] width 18 height 21
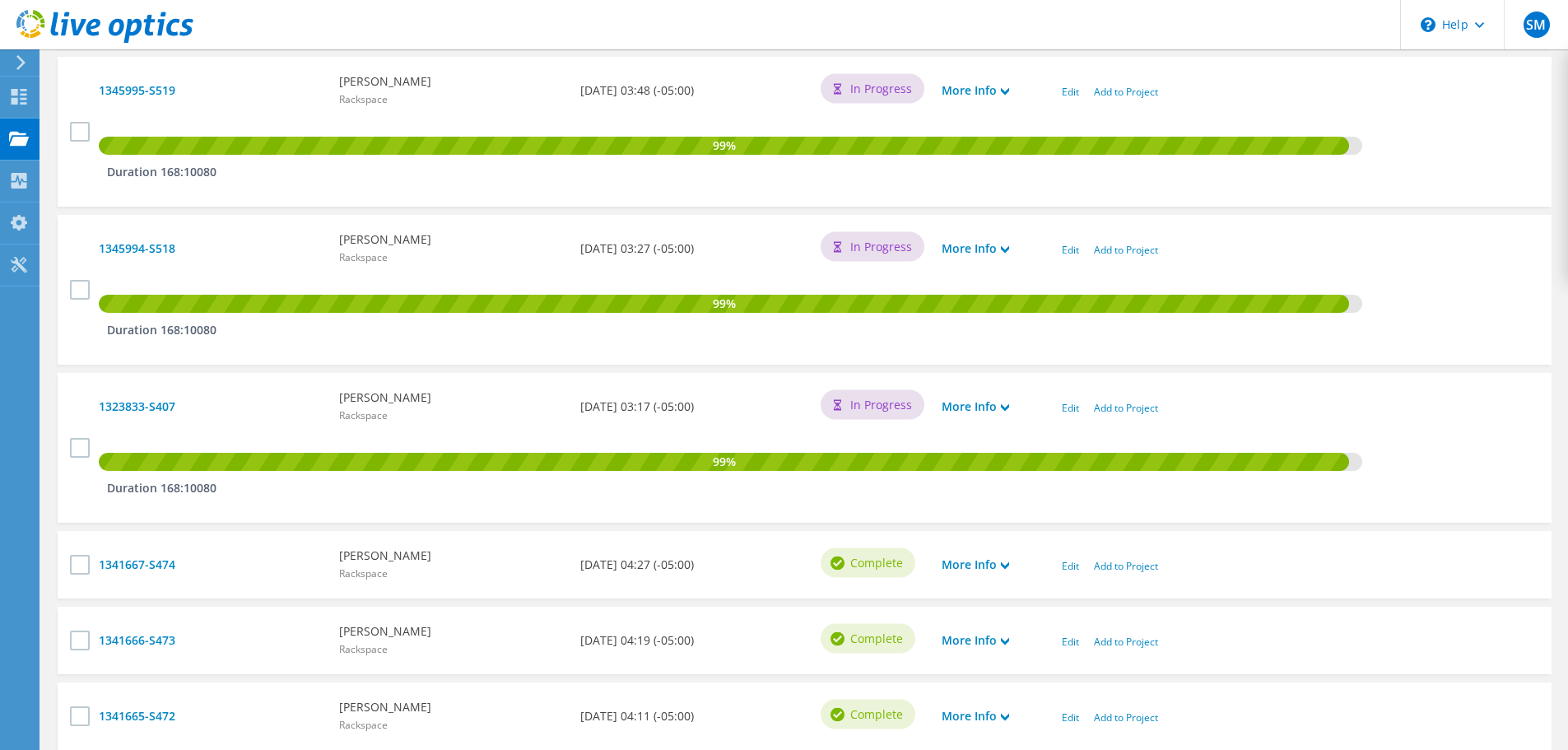
scroll to position [1235, 0]
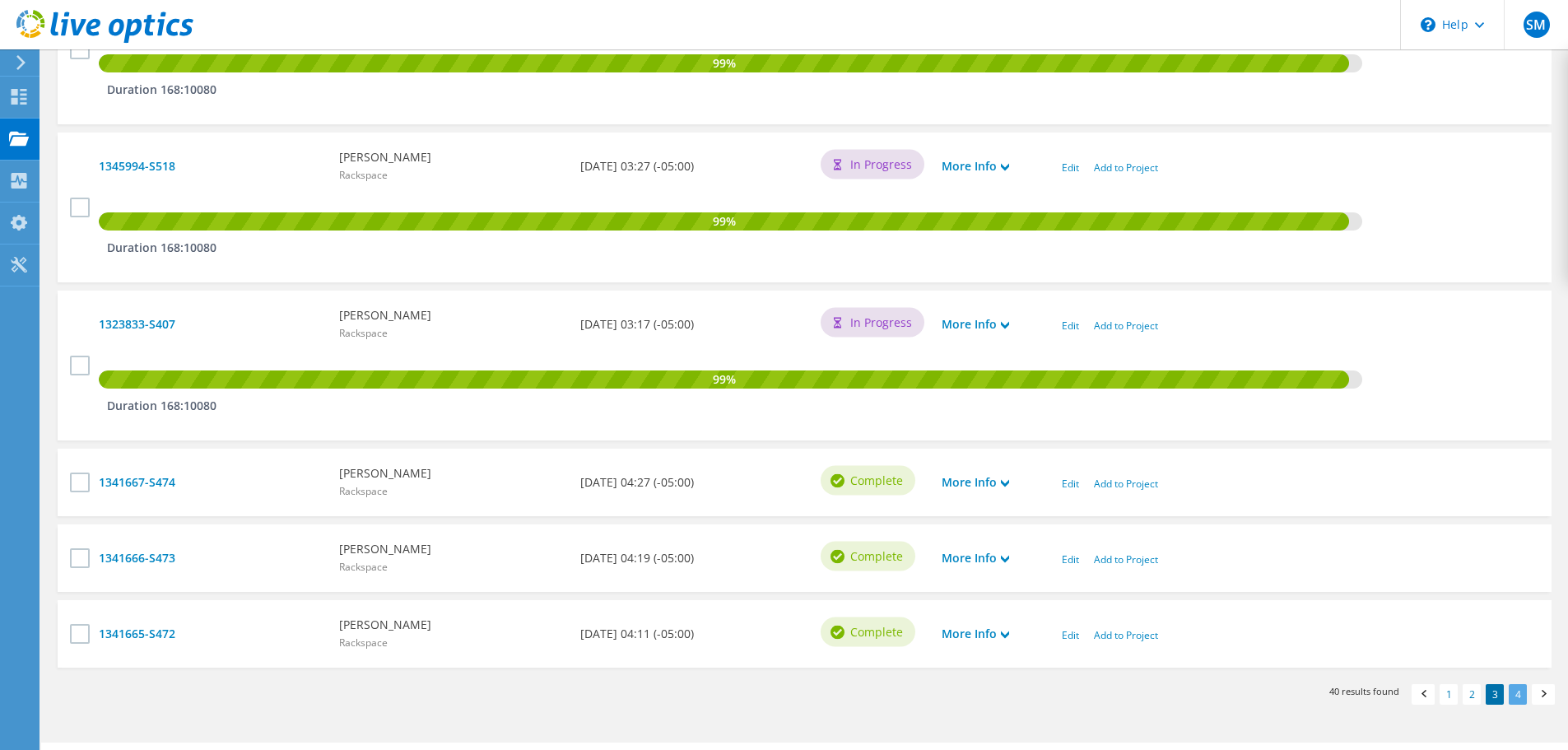
click at [1516, 695] on link "4" at bounding box center [1517, 695] width 18 height 21
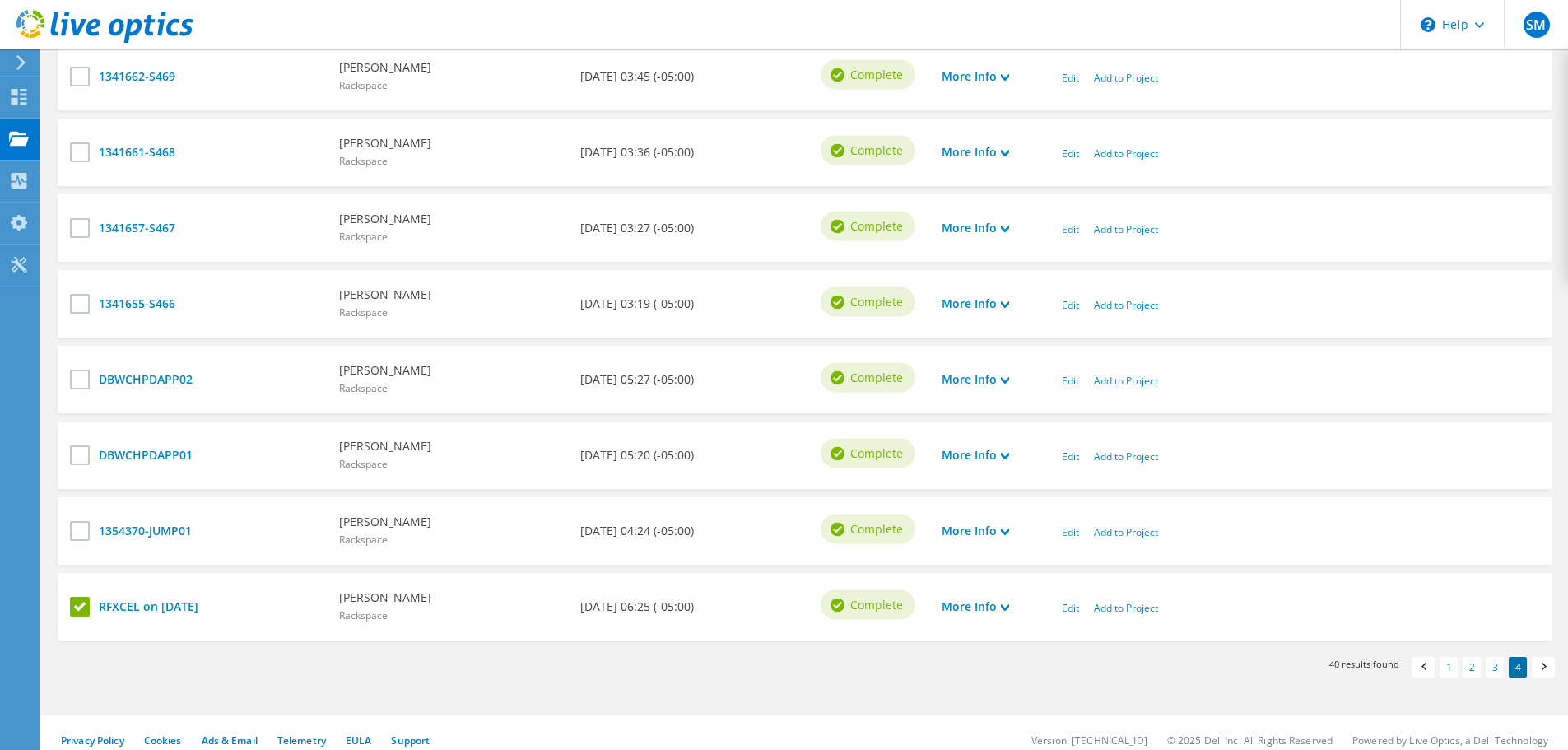
scroll to position [701, 0]
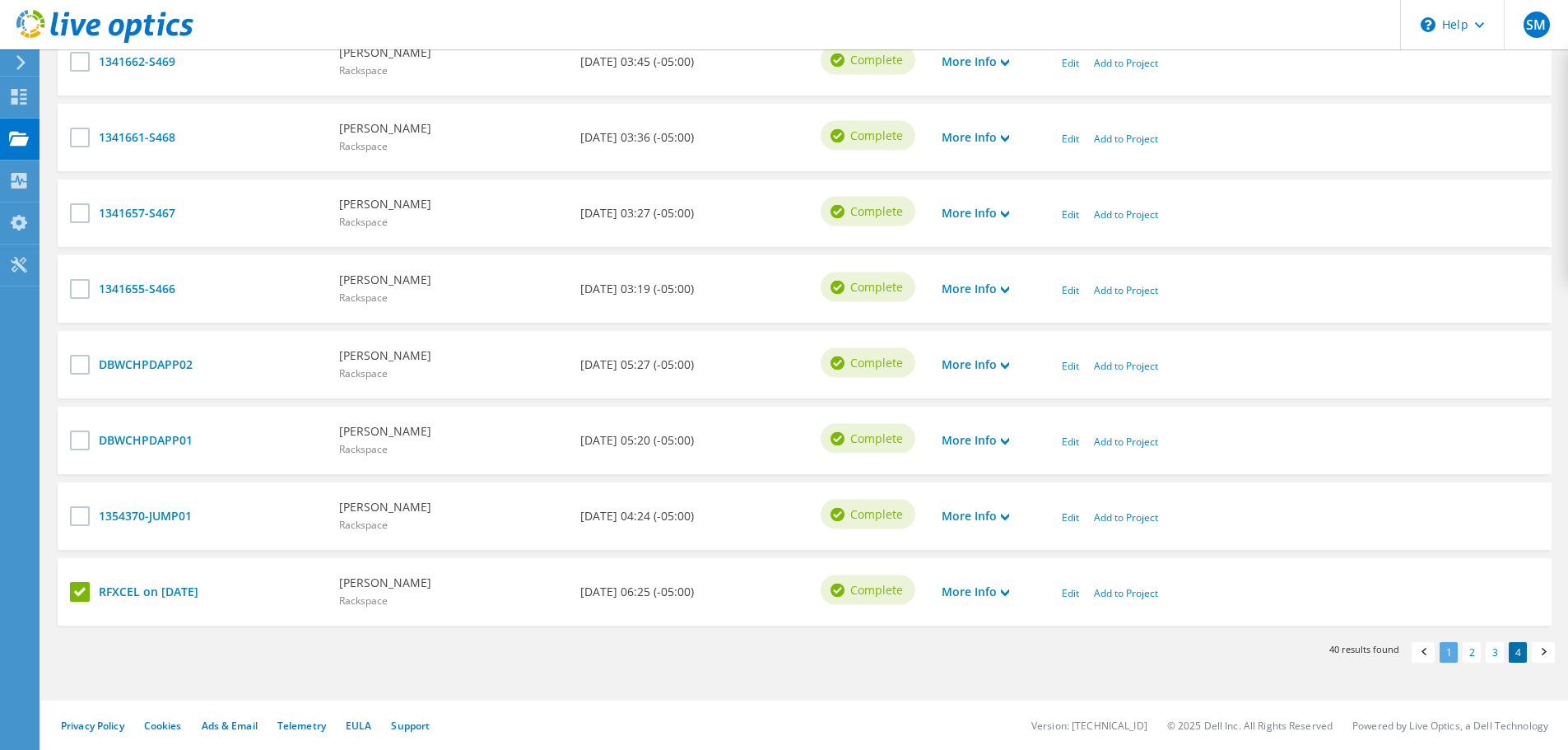
click at [1443, 652] on link "1" at bounding box center [1449, 653] width 18 height 21
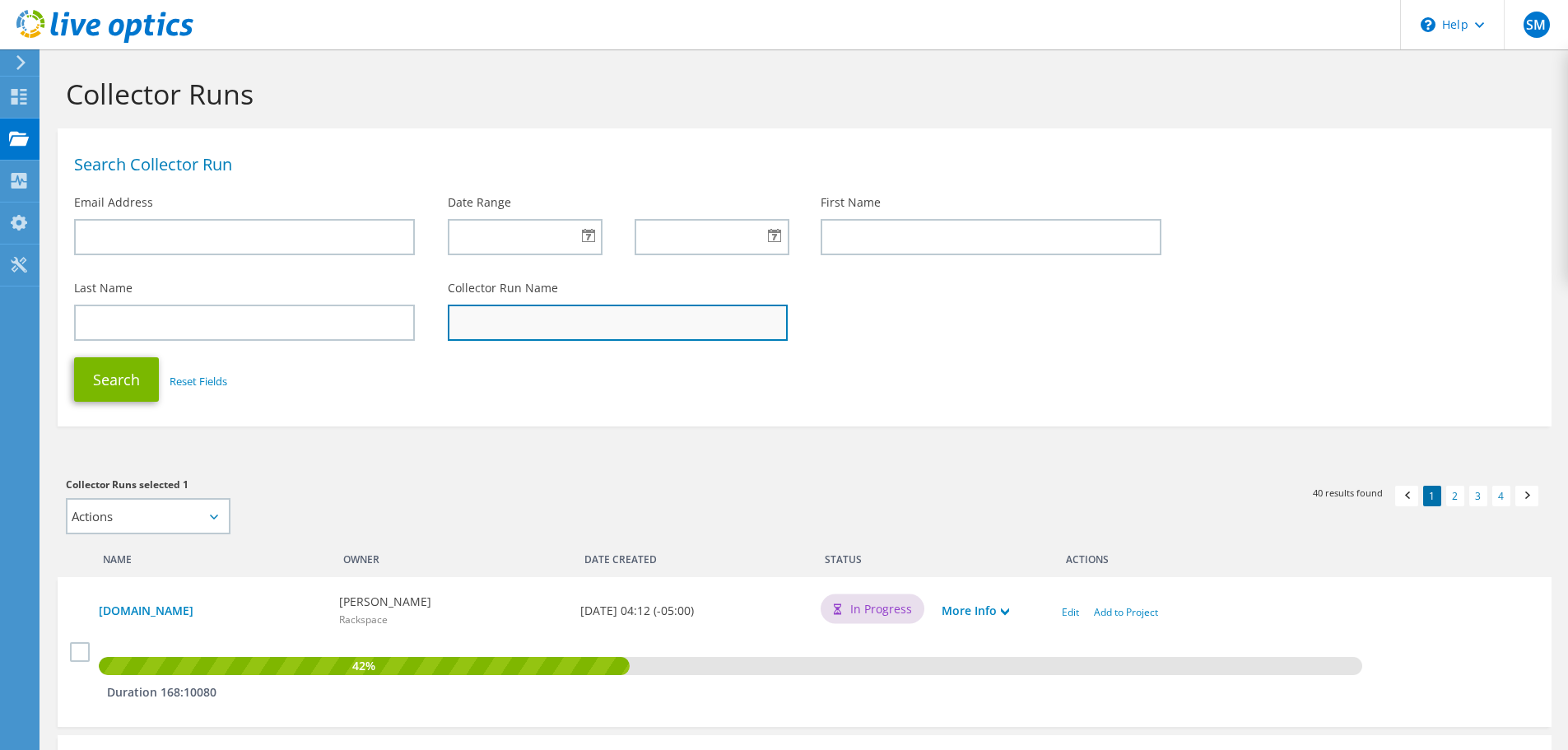
click at [542, 319] on input "text" at bounding box center [618, 323] width 340 height 36
paste input "1335970-S450"
type input "1335970-S450"
click at [74, 358] on button "Search" at bounding box center [116, 380] width 85 height 45
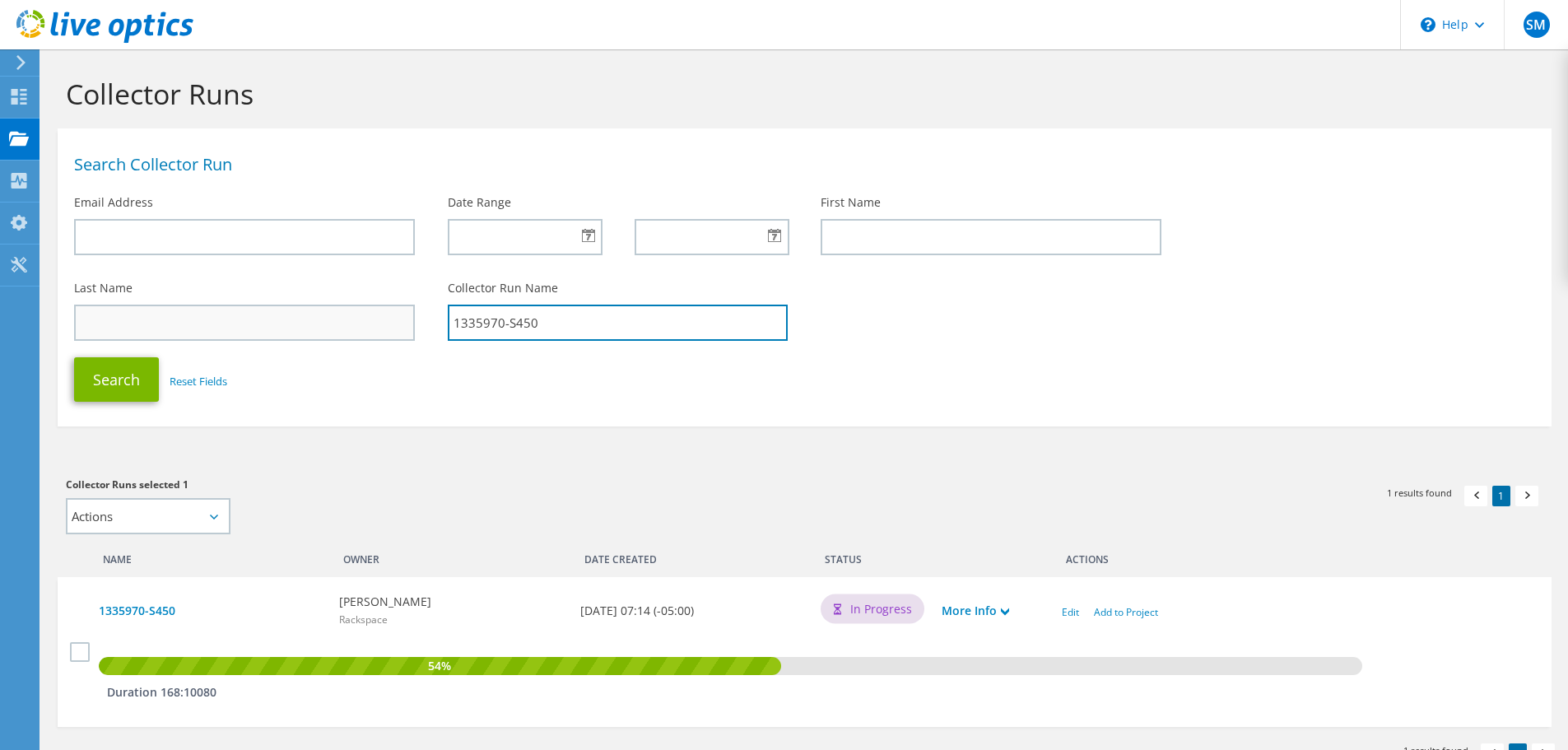
drag, startPoint x: 545, startPoint y: 321, endPoint x: 295, endPoint y: 328, distance: 250.1
click at [295, 328] on div "Last Name Collector Run Name 1335970-S450" at bounding box center [805, 310] width 1494 height 77
click at [74, 358] on button "Search" at bounding box center [116, 380] width 85 height 45
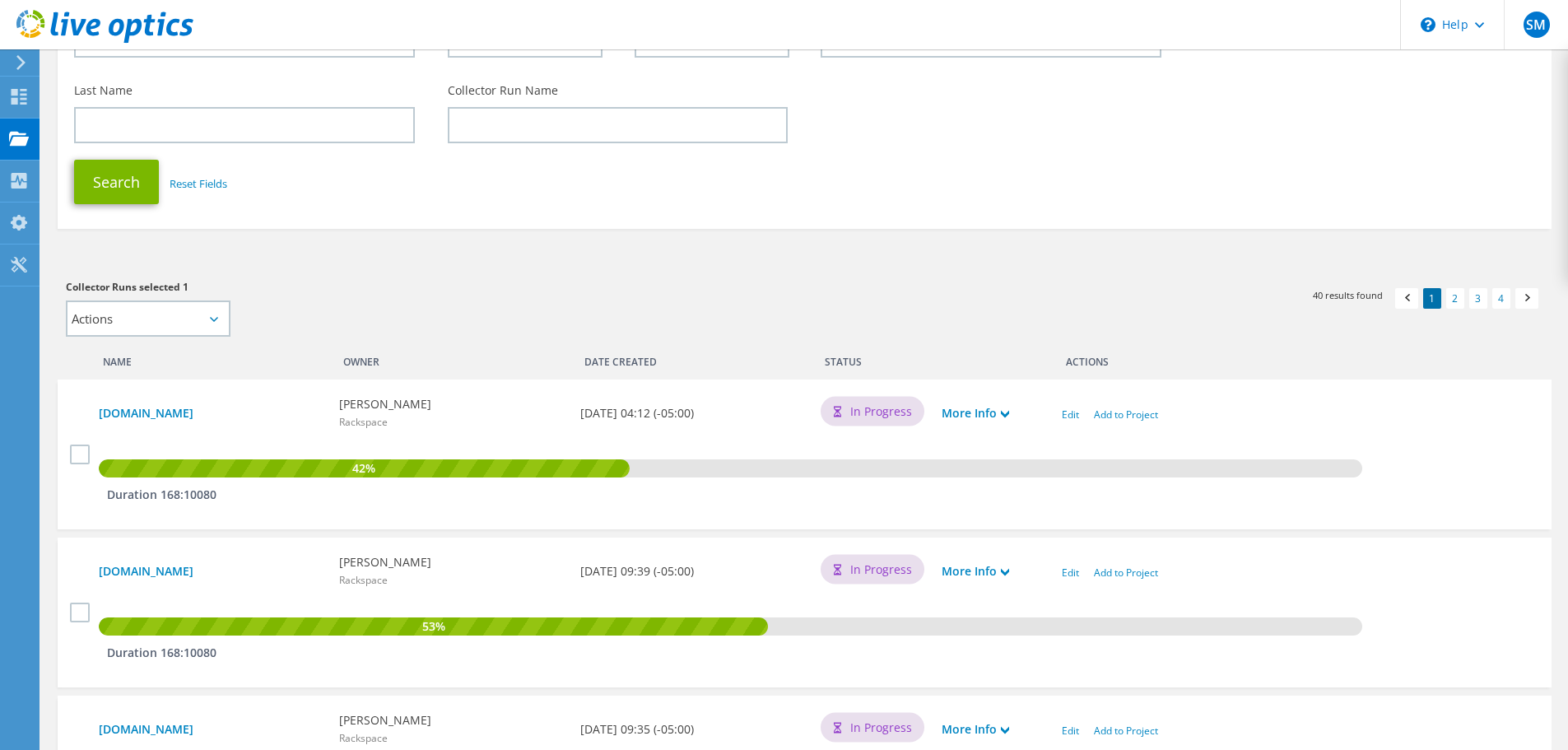
scroll to position [165, 0]
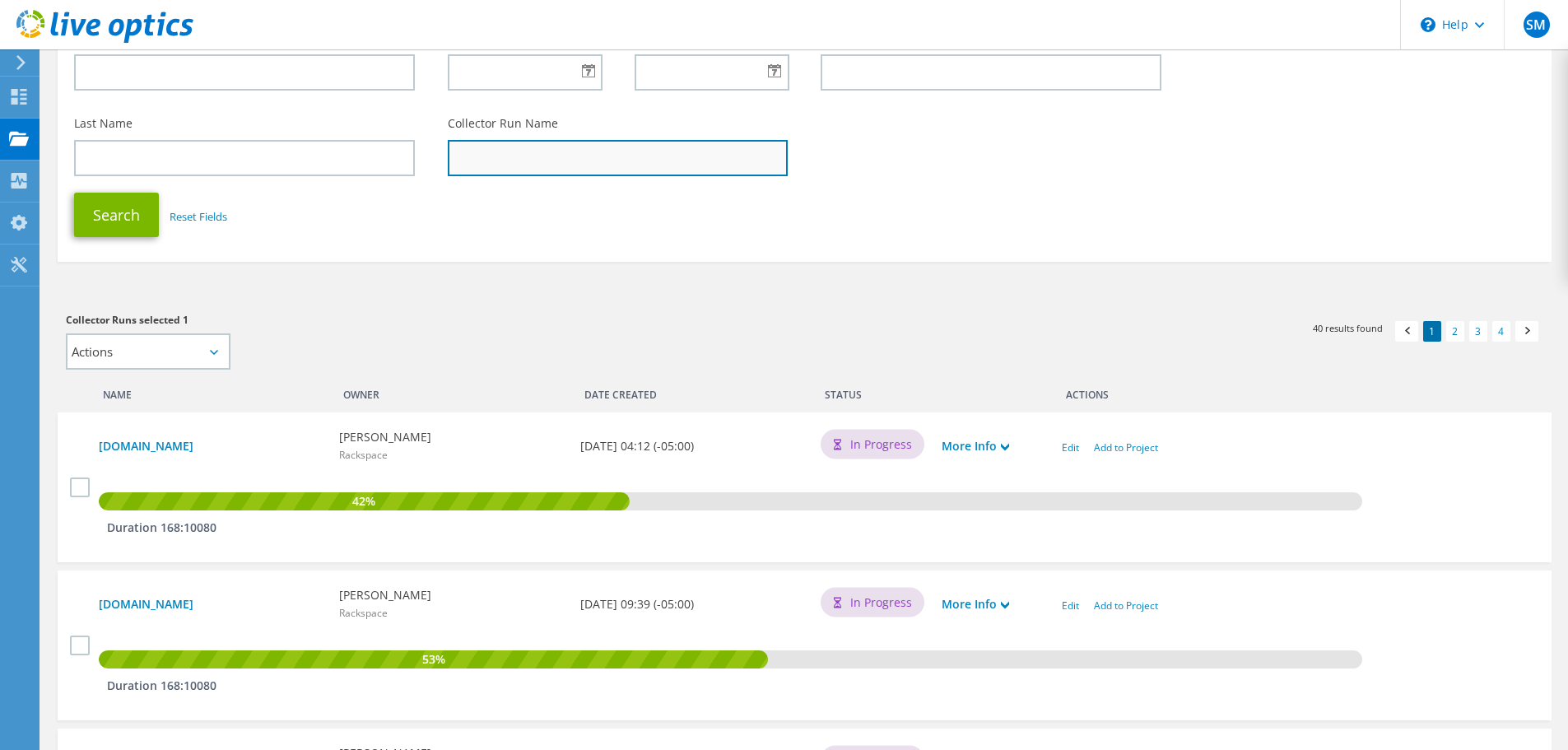
click at [516, 159] on input "text" at bounding box center [618, 158] width 340 height 36
paste input "1270023-S353"
type input "1270023-S353"
click at [74, 193] on button "Search" at bounding box center [116, 215] width 85 height 45
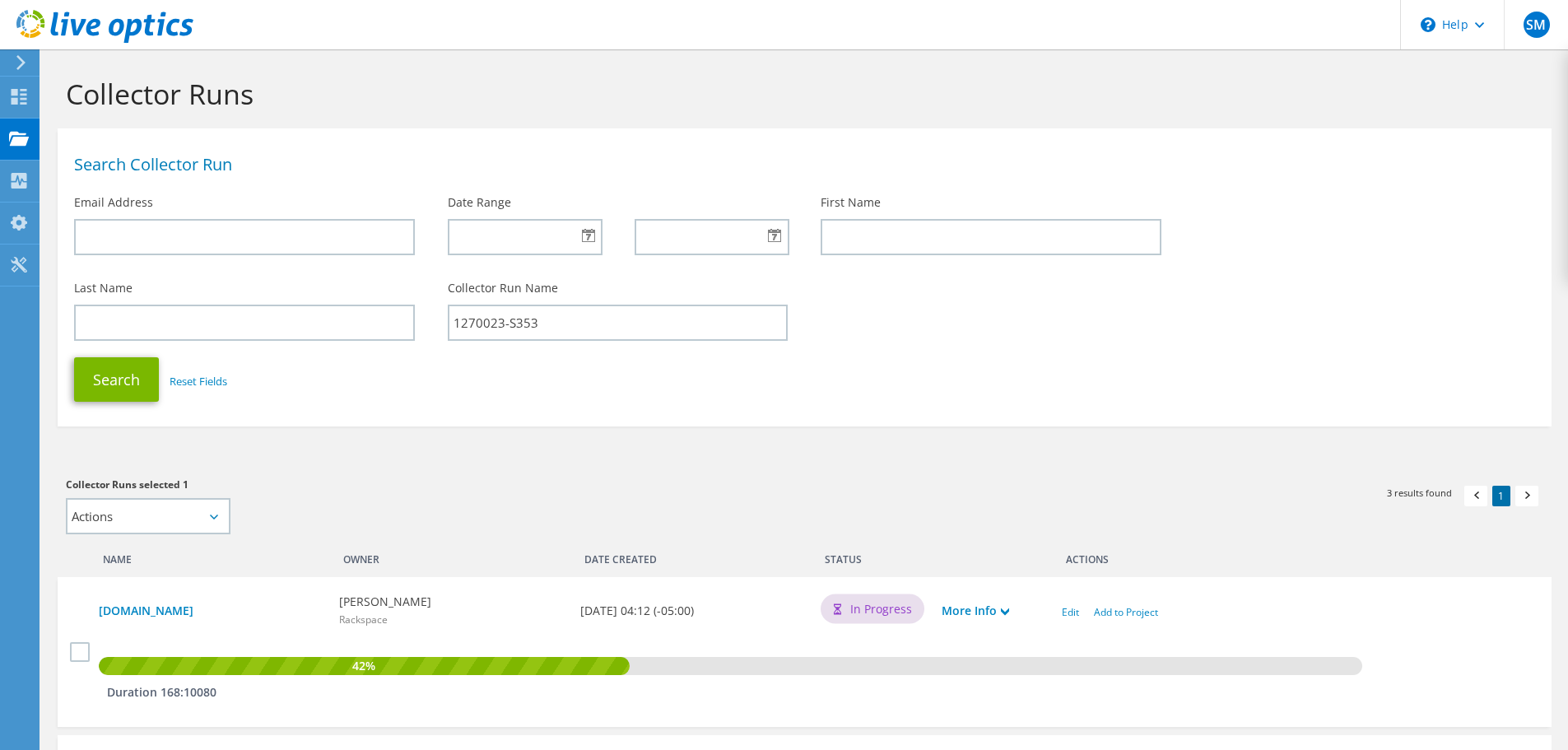
scroll to position [253, 0]
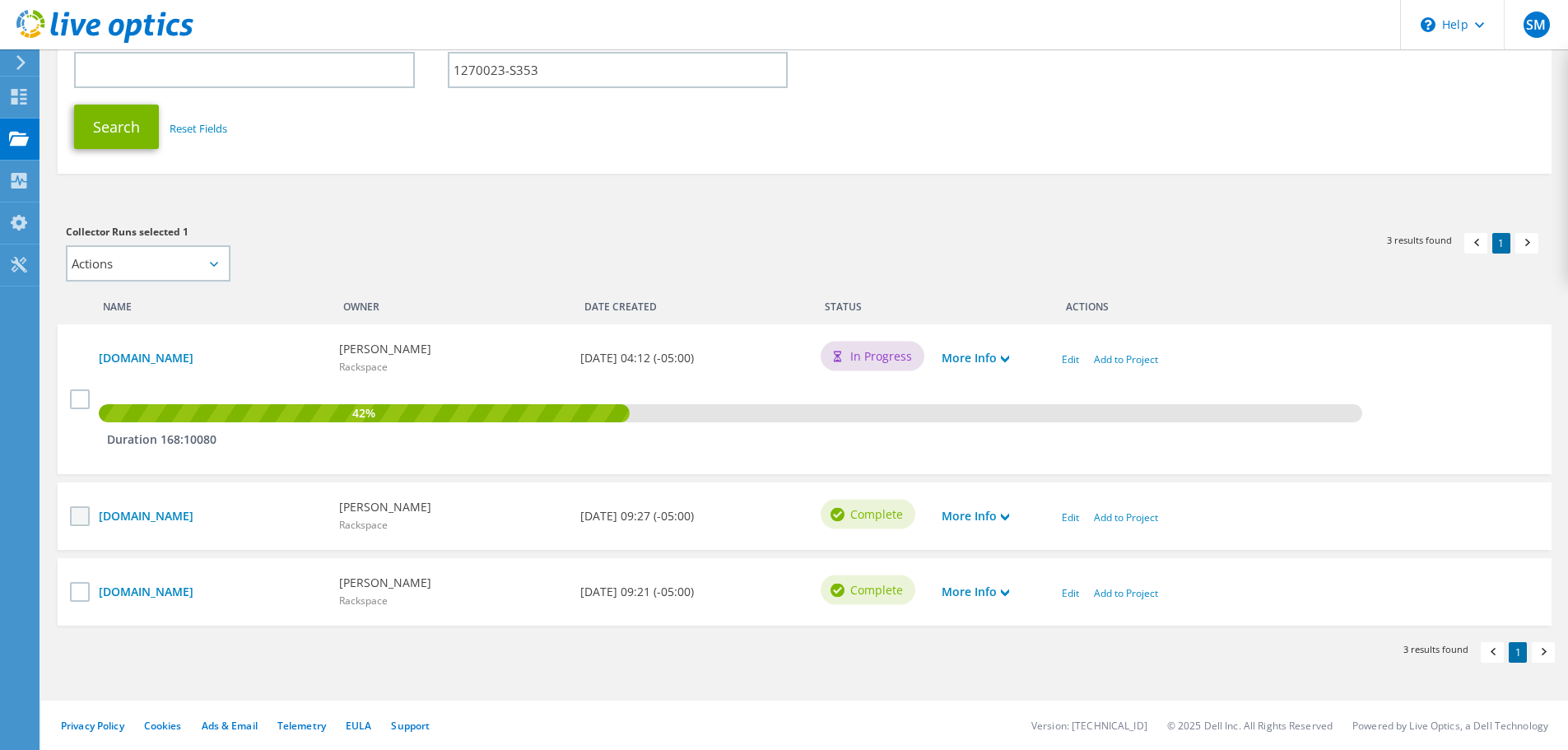
click at [75, 511] on label at bounding box center [82, 516] width 24 height 20
click at [0, 0] on input "checkbox" at bounding box center [0, 0] width 0 height 0
click at [1005, 518] on use at bounding box center [1005, 518] width 9 height 8
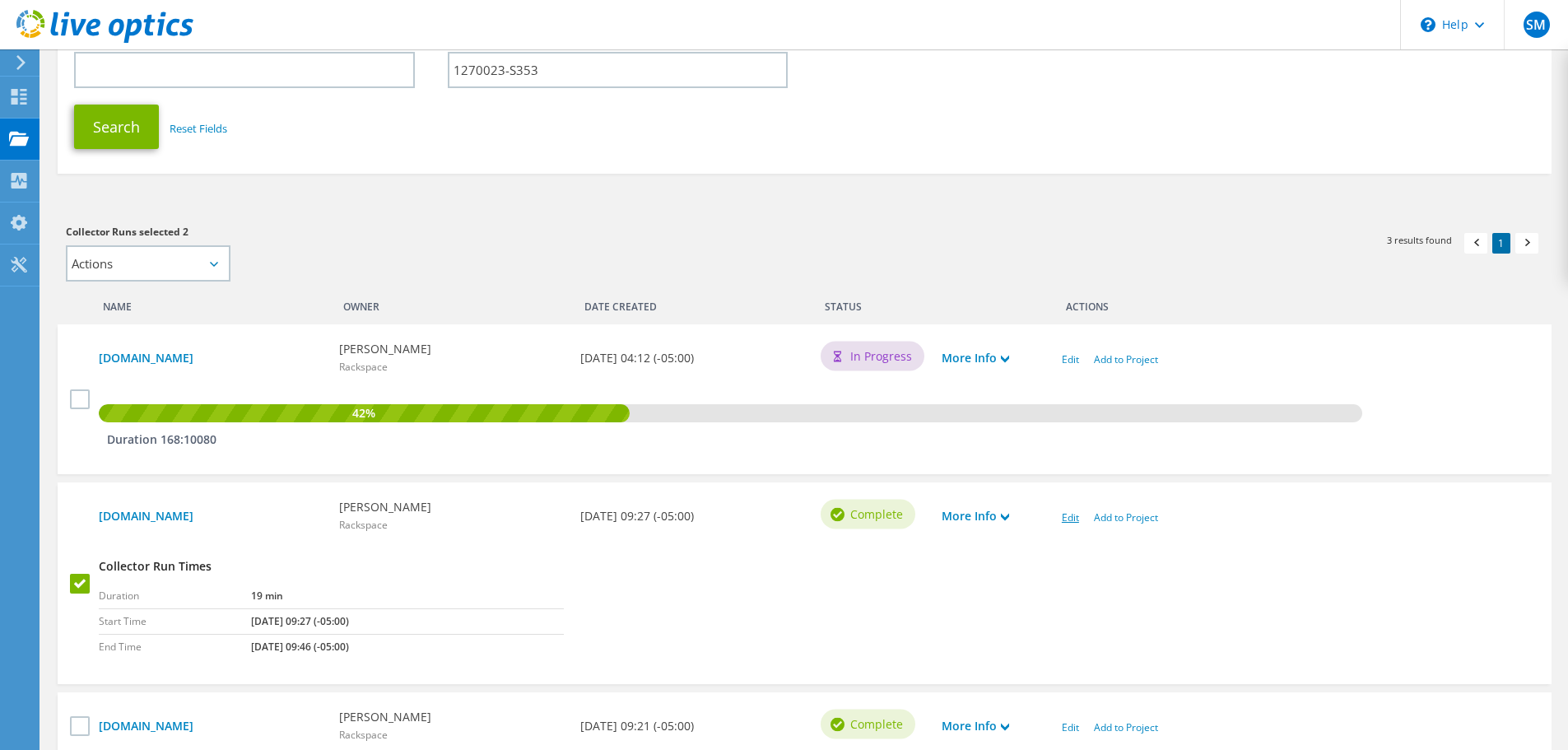
click at [1075, 518] on link "Edit" at bounding box center [1070, 518] width 17 height 14
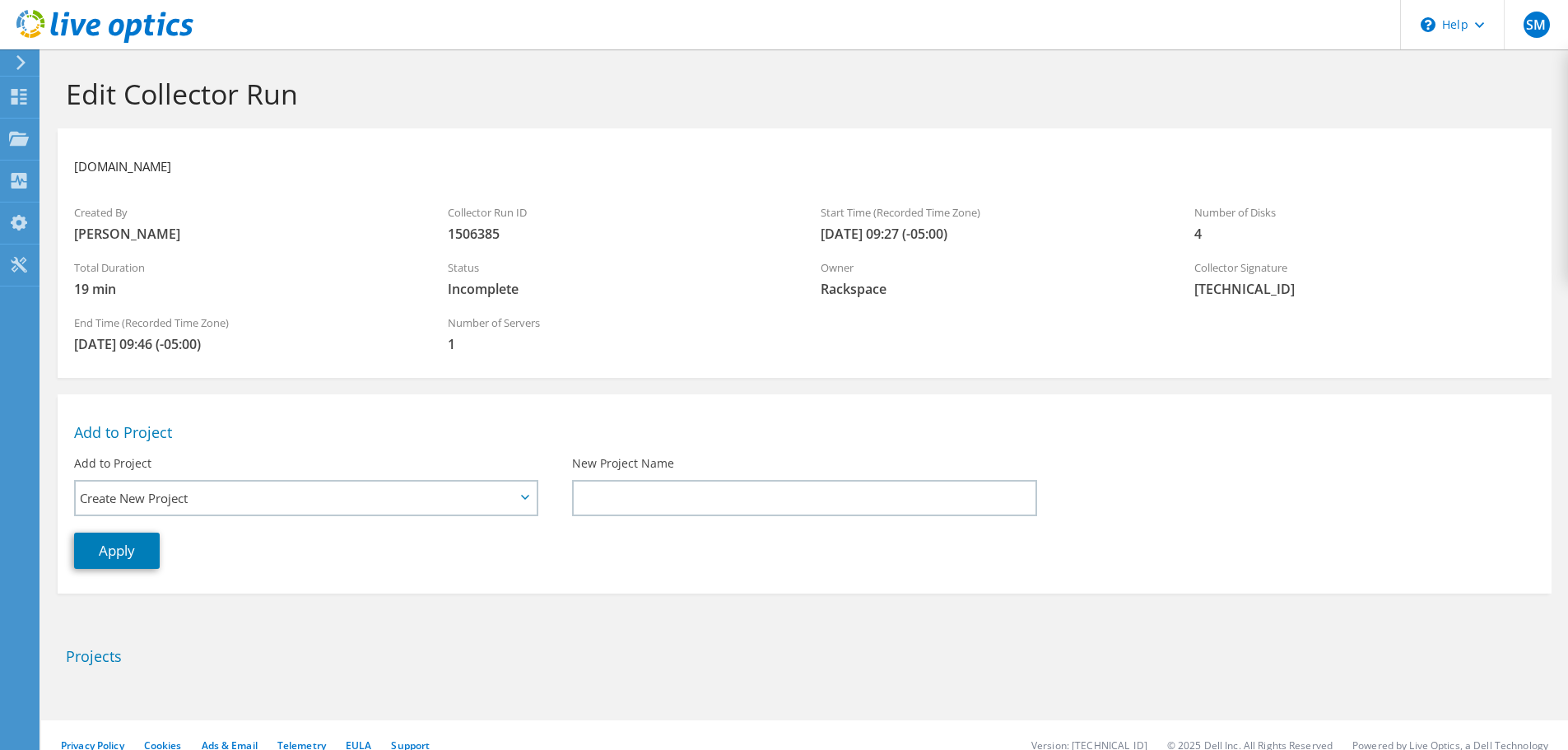
scroll to position [20, 0]
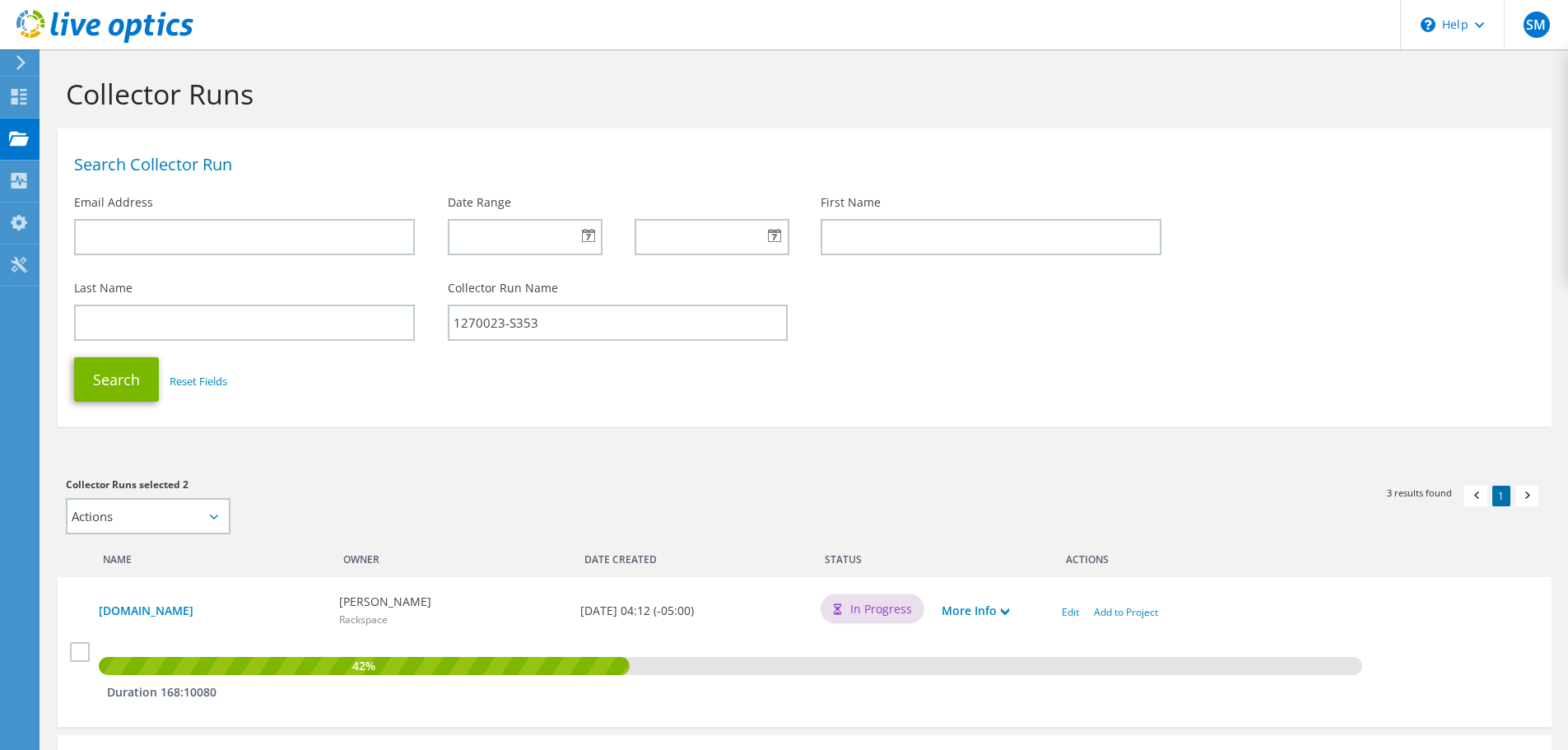
scroll to position [253, 0]
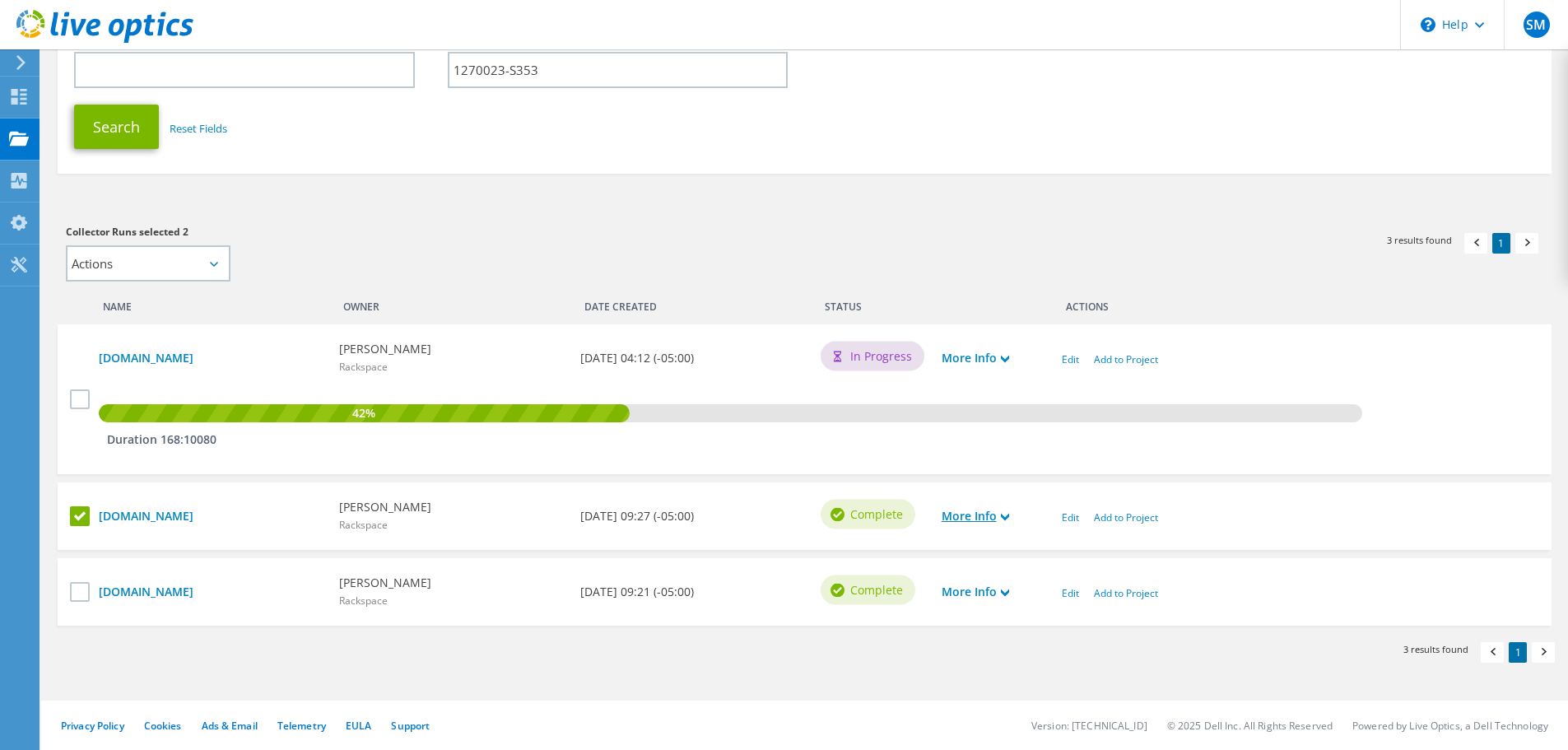
click at [1009, 520] on icon at bounding box center [1005, 518] width 9 height 9
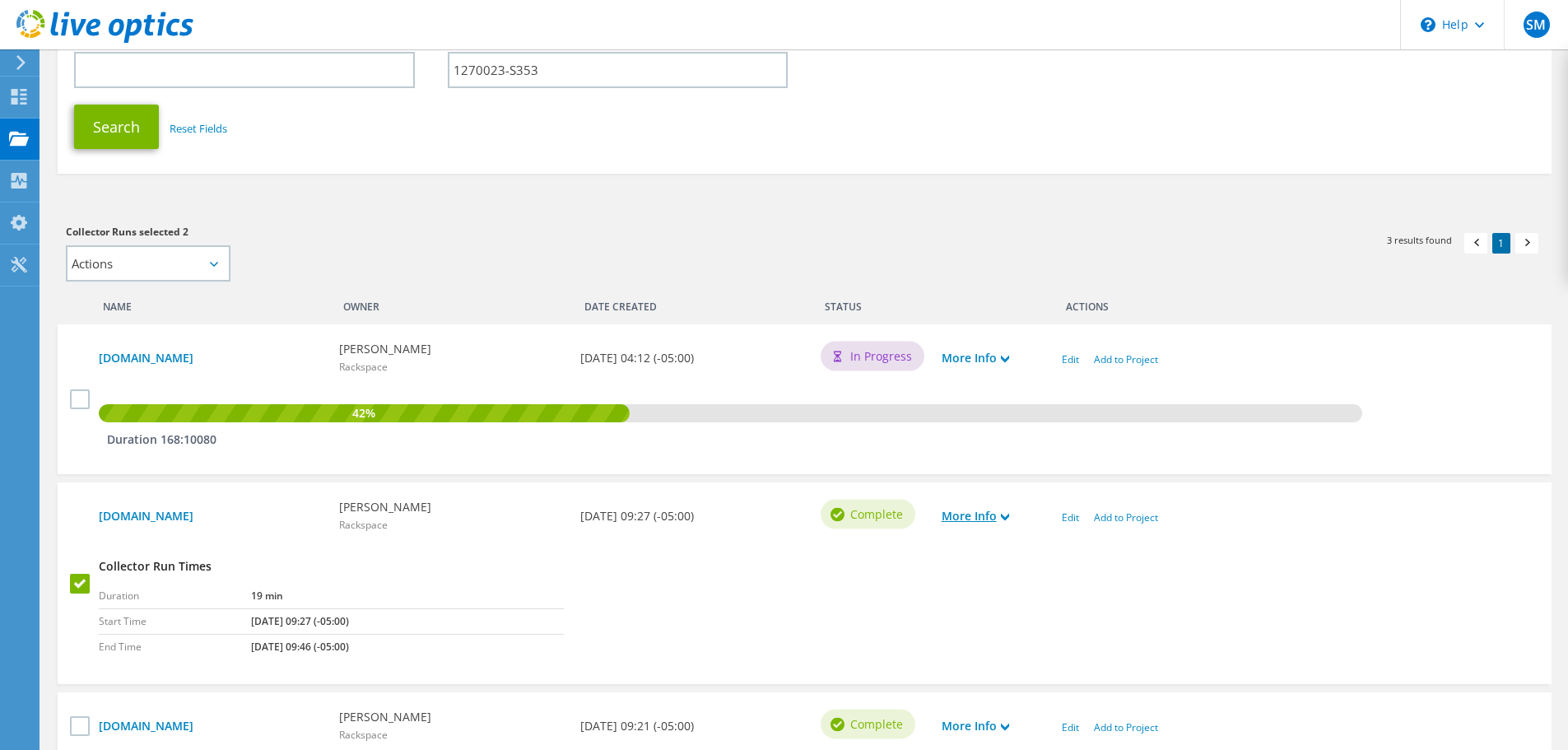
click at [1009, 520] on icon at bounding box center [1005, 518] width 9 height 9
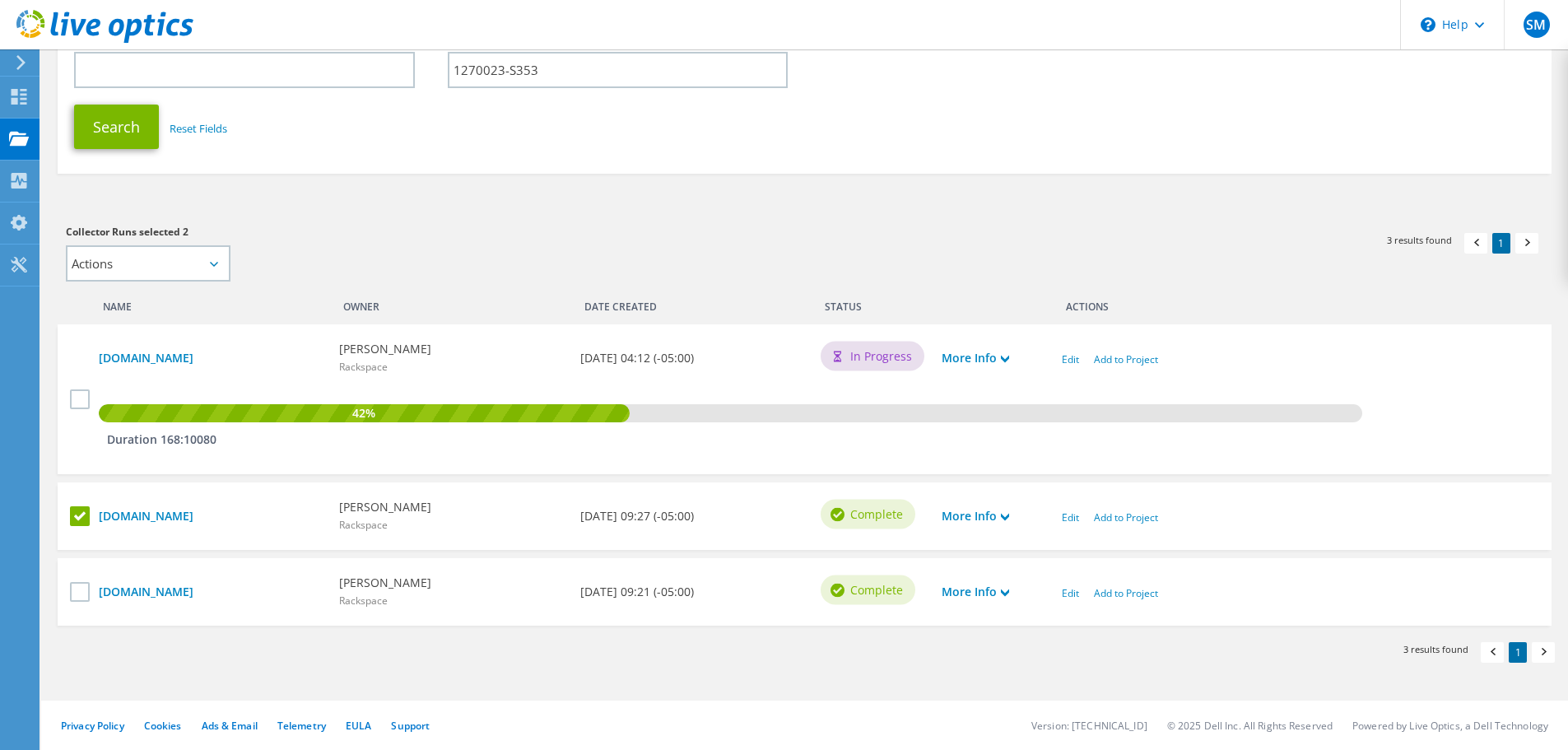
click at [78, 520] on label at bounding box center [82, 516] width 24 height 20
click at [0, 0] on input "checkbox" at bounding box center [0, 0] width 0 height 0
drag, startPoint x: 573, startPoint y: 71, endPoint x: 165, endPoint y: 122, distance: 411.2
click at [165, 122] on section "Search Collector Run Email Address Date Range First Name Last Name Collector Ru…" at bounding box center [805, 24] width 1494 height 298
click at [74, 105] on button "Search" at bounding box center [116, 127] width 85 height 45
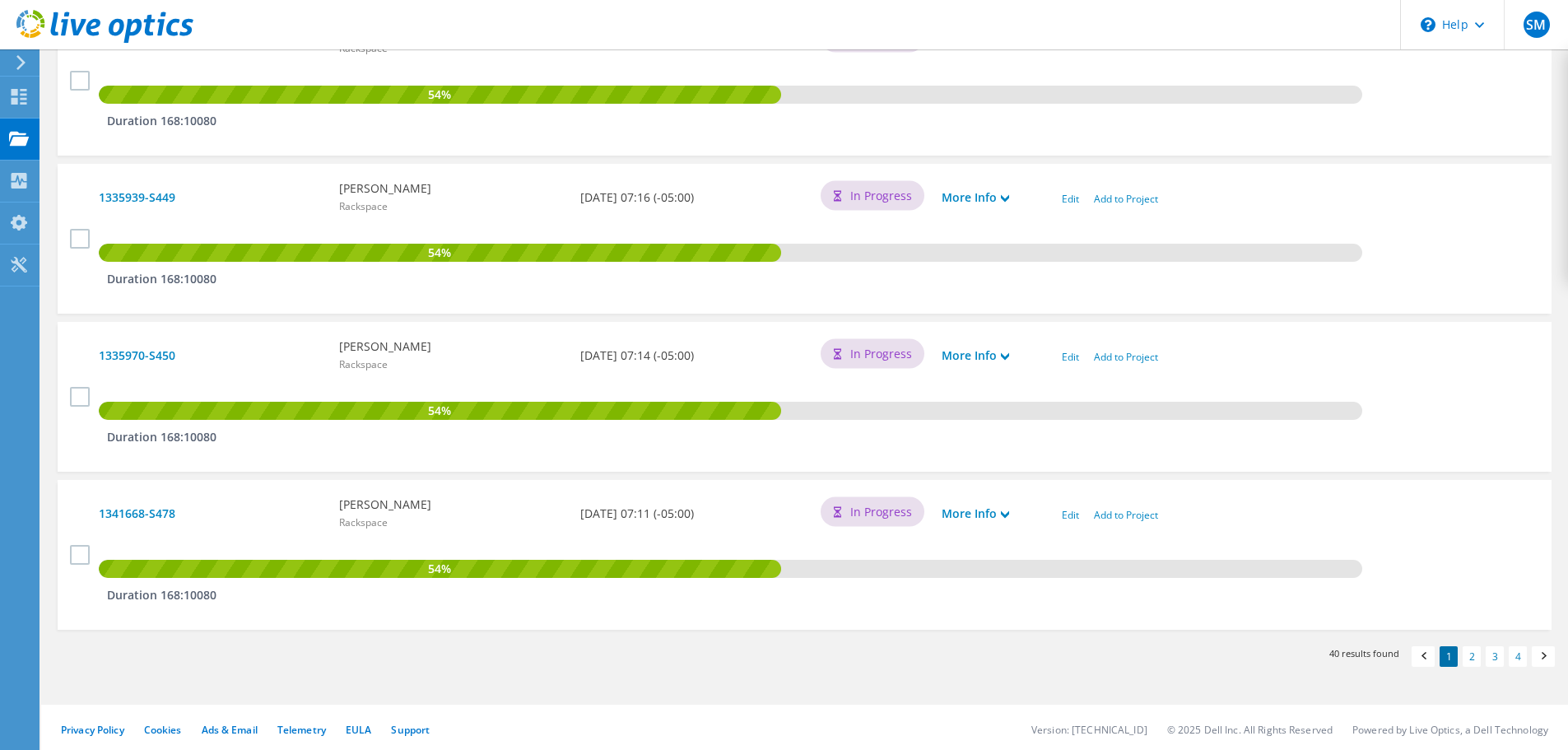
scroll to position [1360, 0]
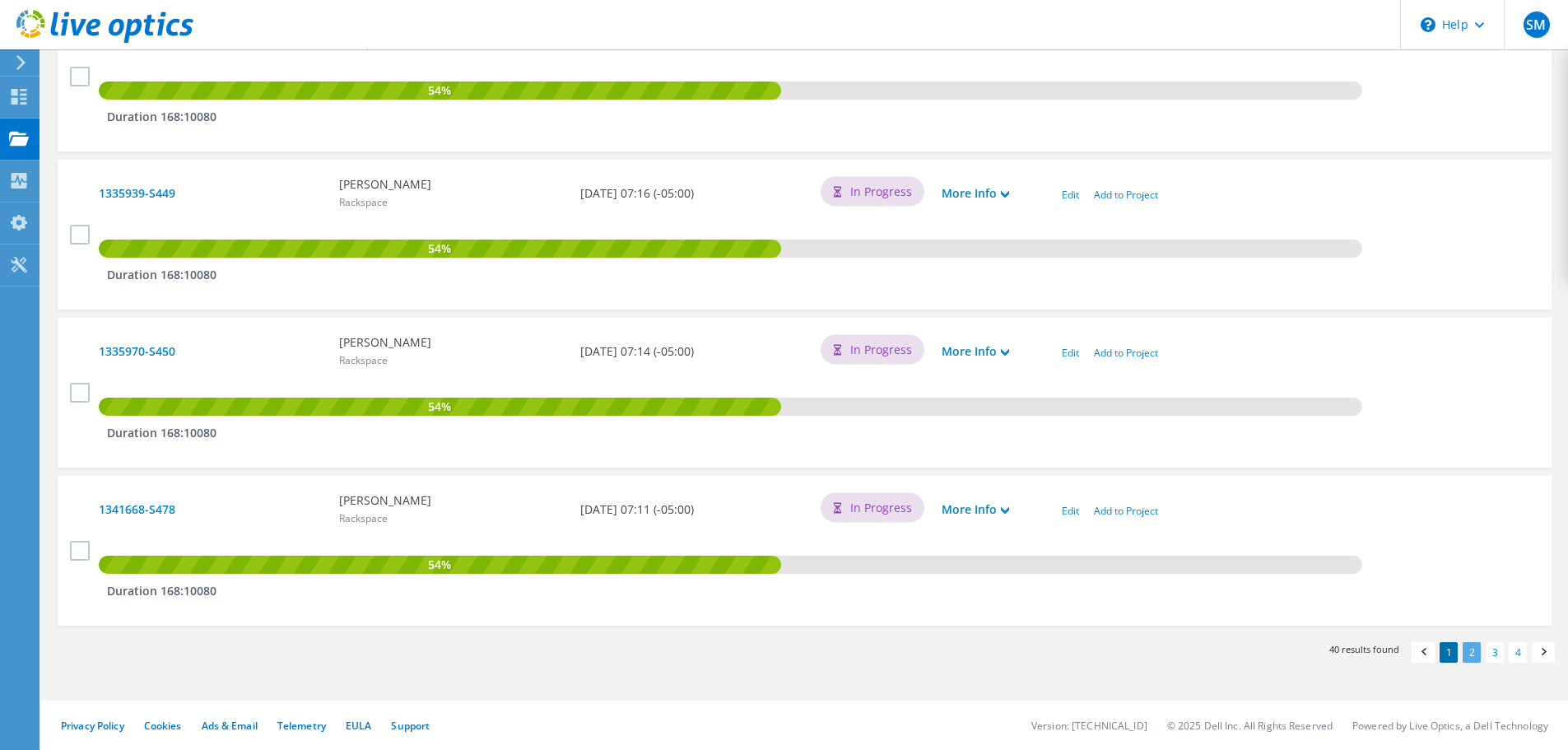
click at [1473, 654] on link "2" at bounding box center [1472, 653] width 18 height 21
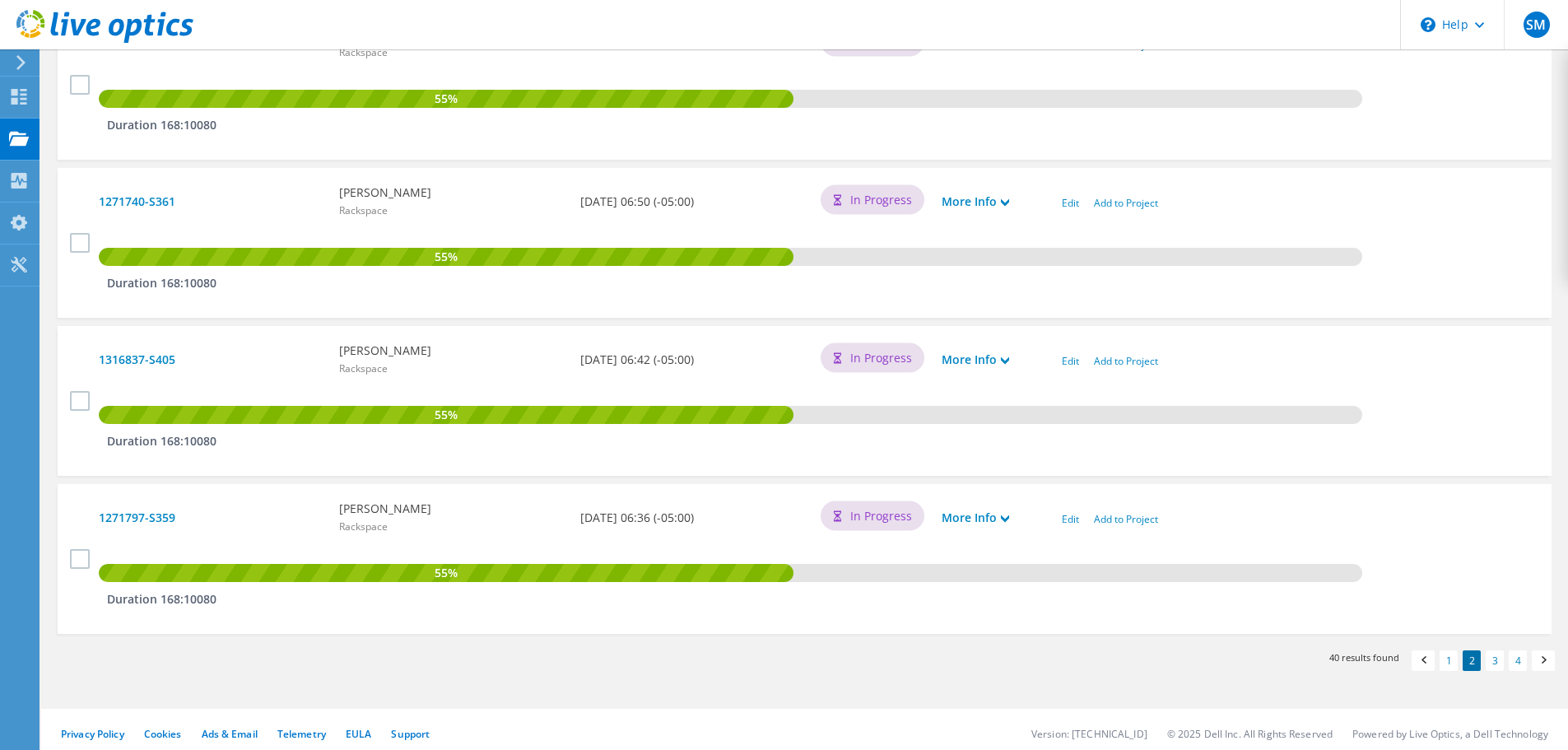
scroll to position [1524, 0]
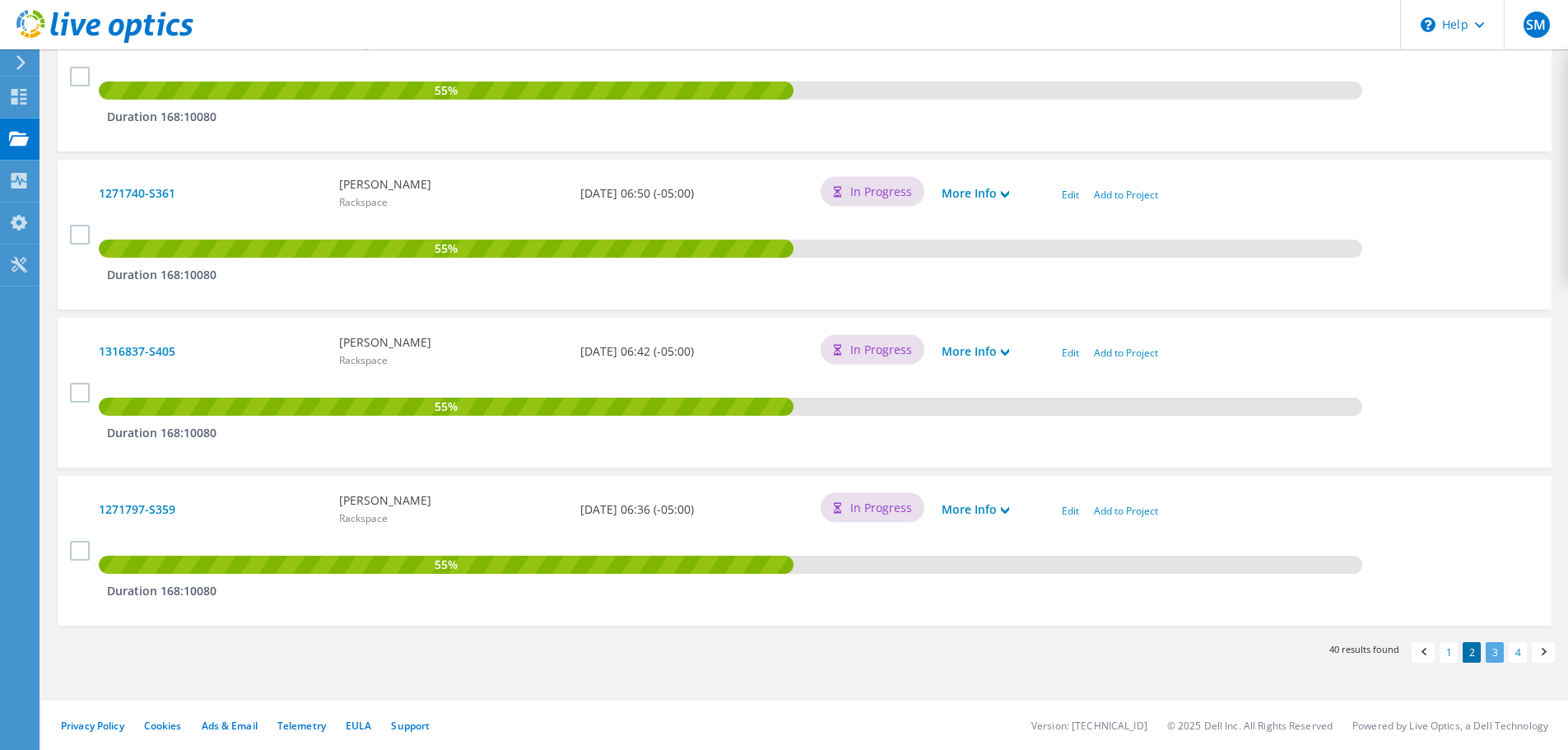
click at [1498, 654] on link "3" at bounding box center [1494, 653] width 18 height 21
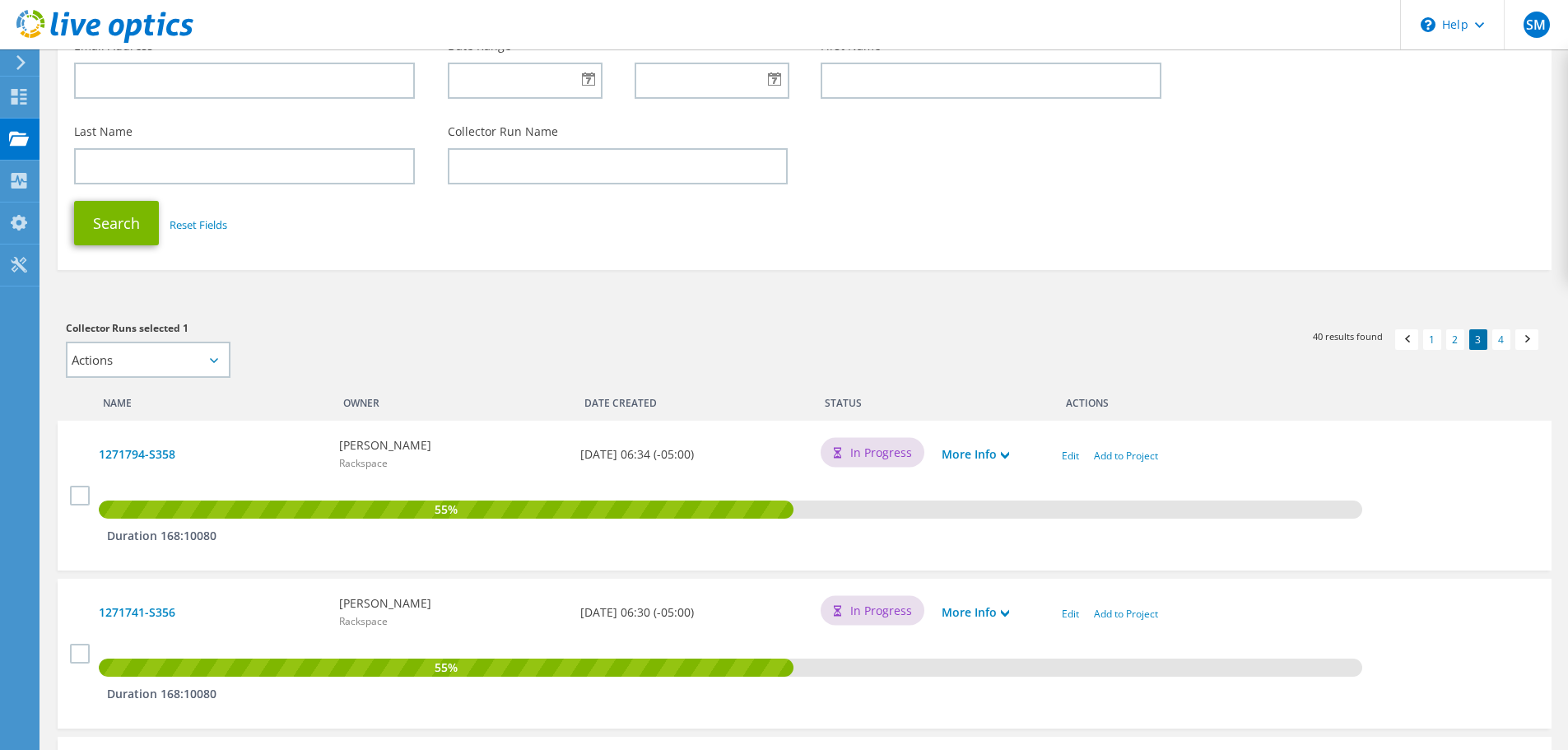
scroll to position [83, 0]
